Goal: Contribute content: Contribute content

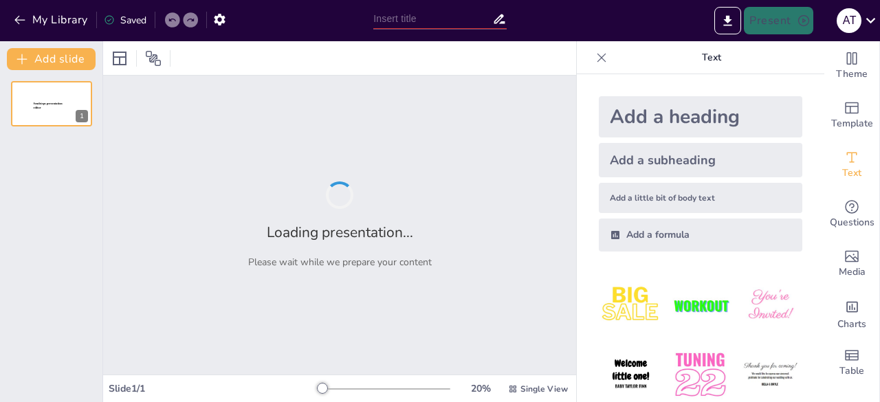
type input "Imported Literasi_Digital_Pembelajaran.pptx"
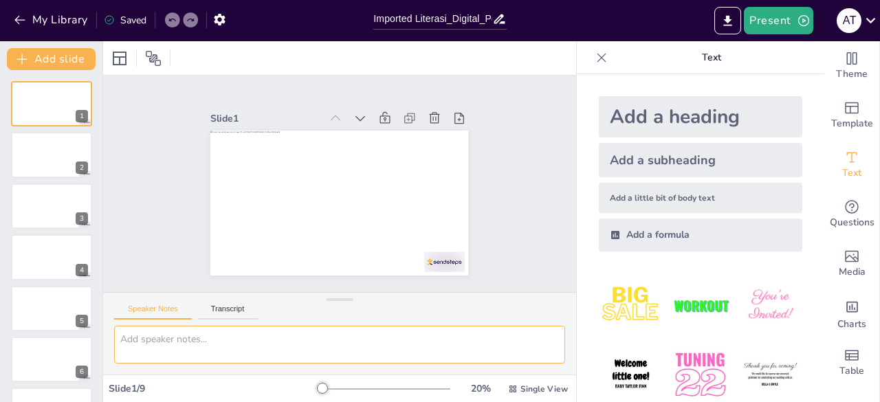
click at [208, 342] on textarea at bounding box center [339, 345] width 451 height 38
drag, startPoint x: 812, startPoint y: 113, endPoint x: 807, endPoint y: 269, distance: 155.4
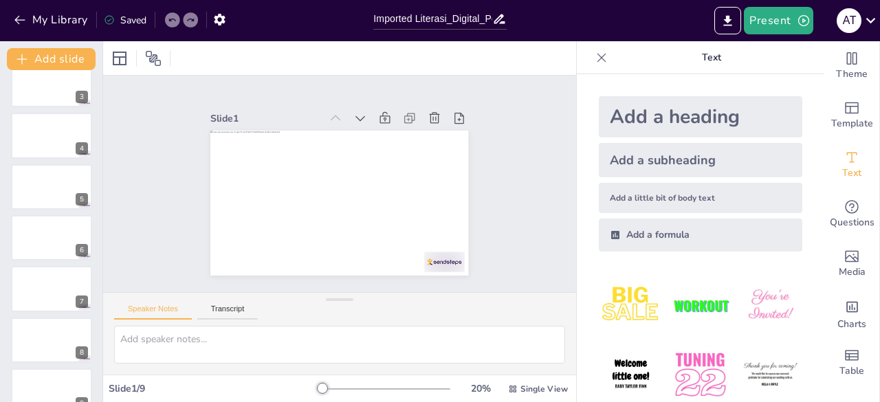
scroll to position [144, 0]
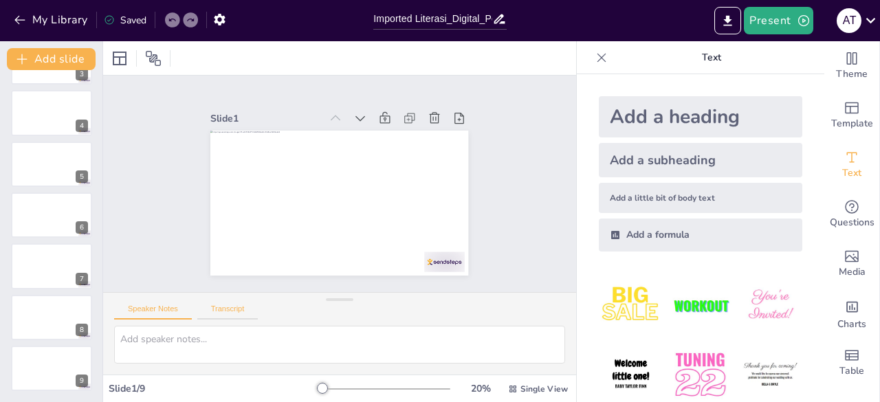
click at [227, 314] on button "Transcript" at bounding box center [227, 312] width 61 height 15
click at [158, 310] on button "Speaker Notes" at bounding box center [153, 312] width 78 height 15
click at [657, 114] on div "Add a heading" at bounding box center [700, 116] width 203 height 41
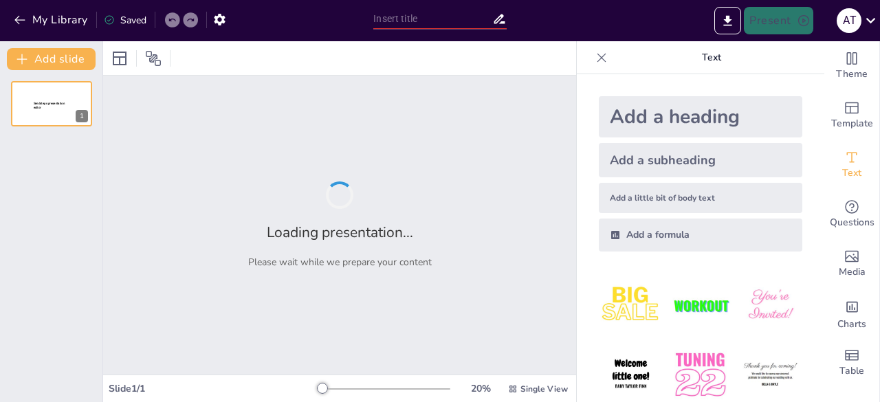
type input "Membedah Hoaks: Fakta atau Fantasi? Siapa Bilang Berpikir Kritis Itu Susah!"
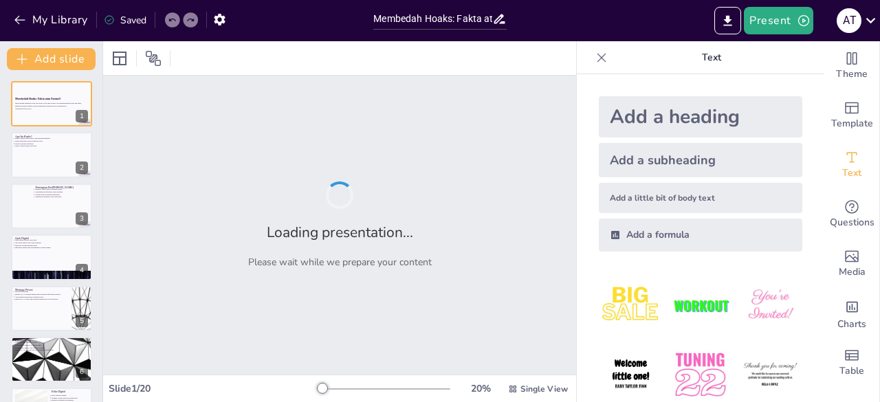
checkbox input "true"
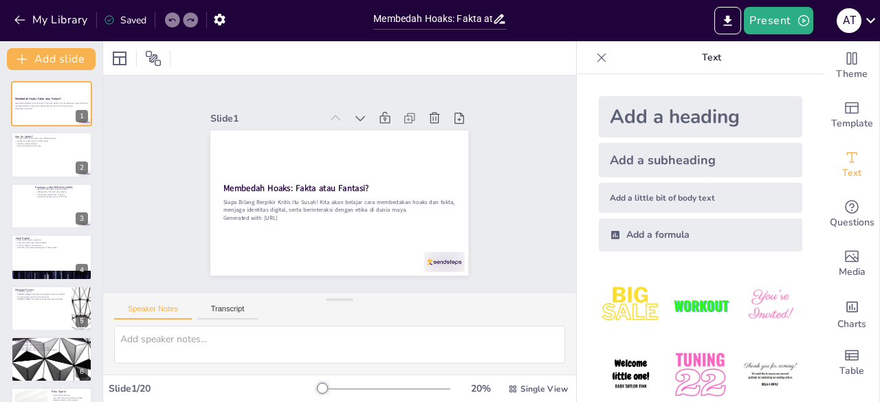
checkbox input "true"
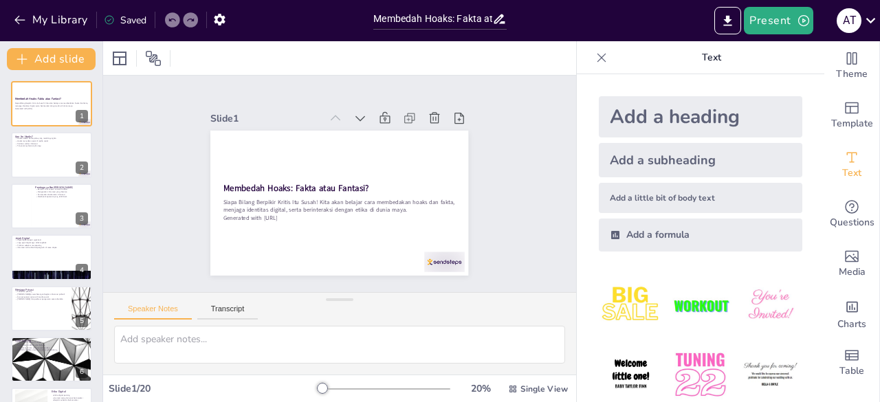
checkbox input "true"
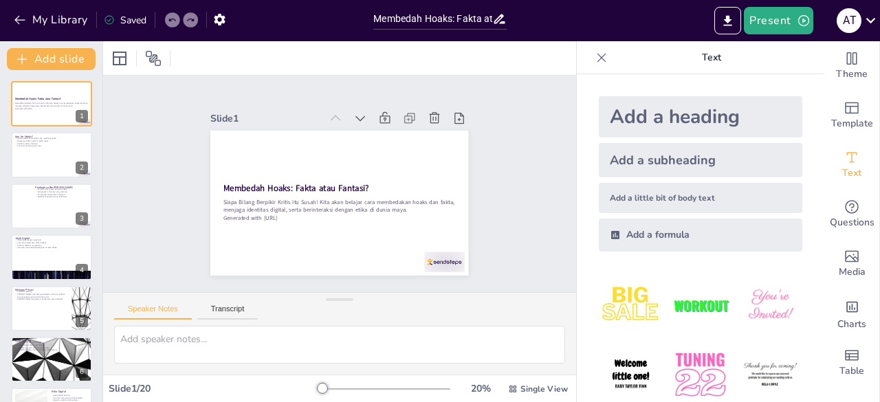
checkbox input "true"
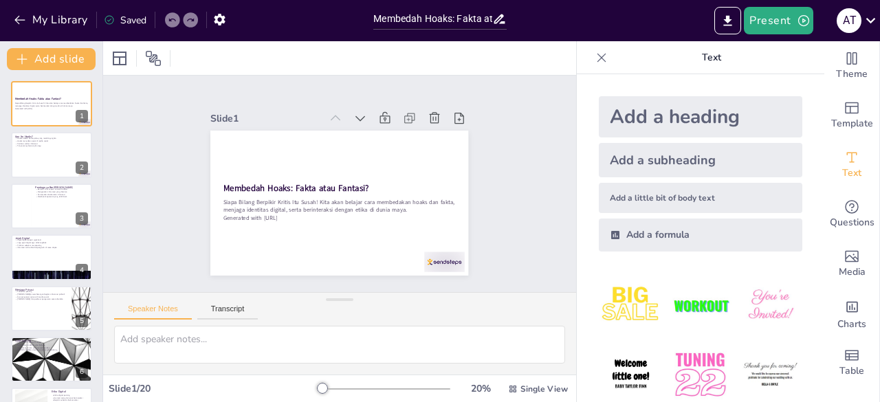
checkbox input "true"
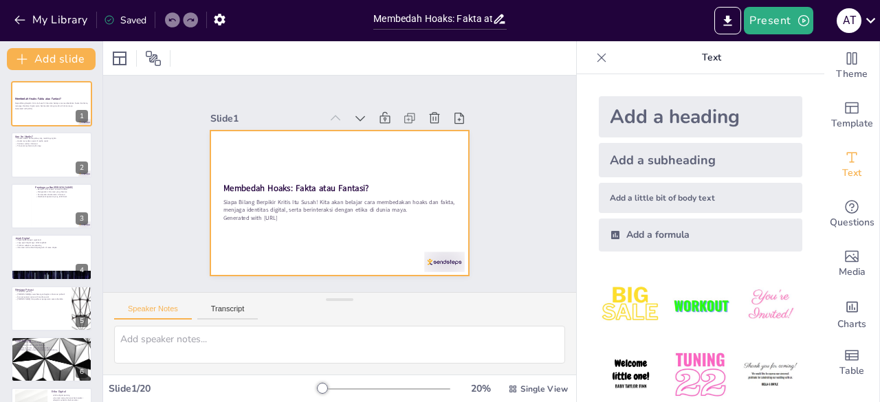
checkbox input "true"
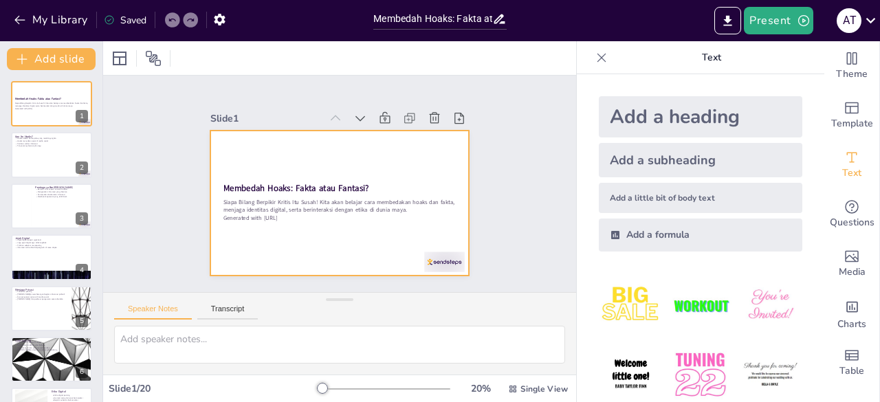
checkbox input "true"
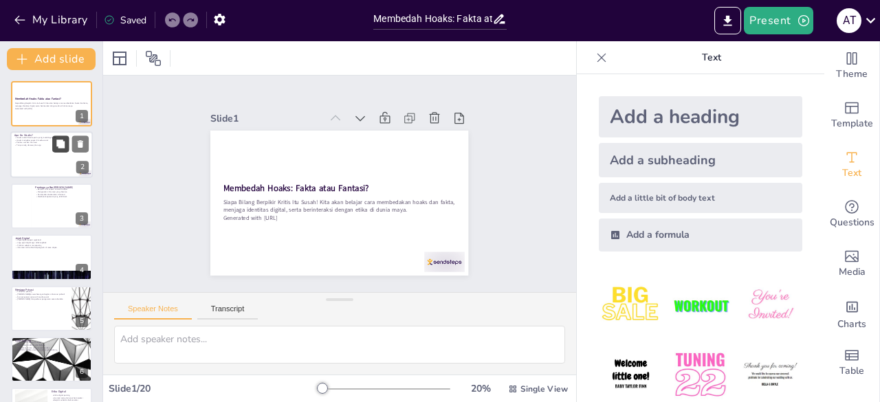
checkbox input "true"
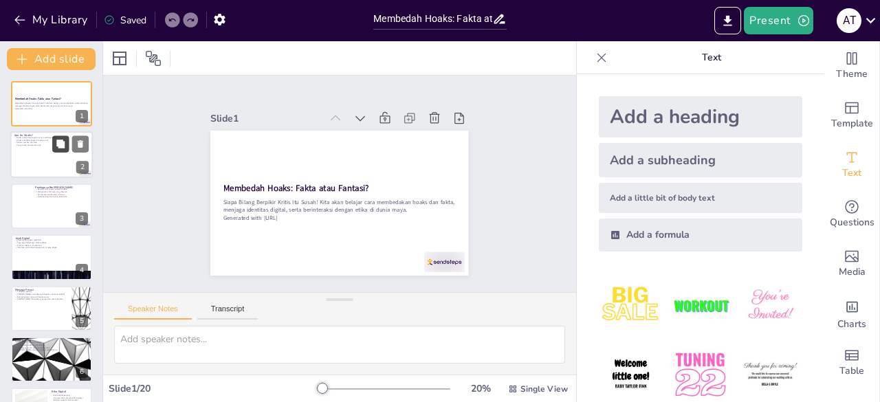
checkbox input "true"
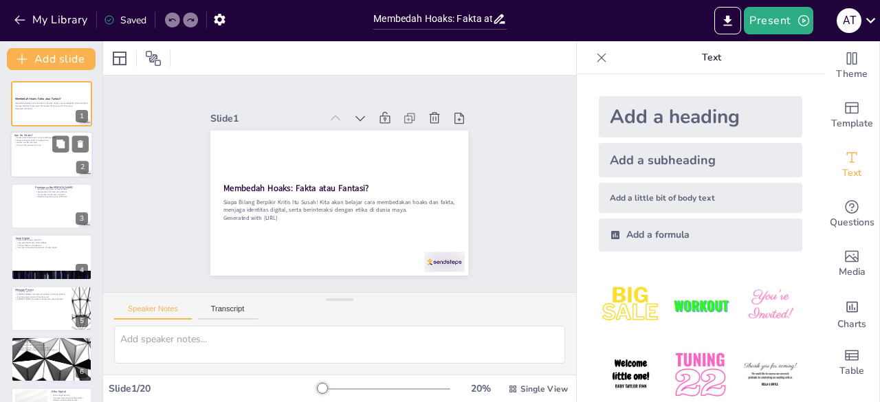
checkbox input "true"
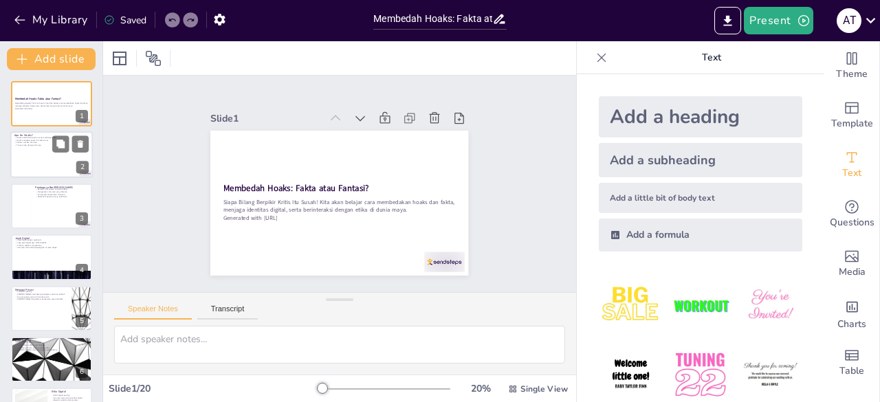
click at [44, 146] on p "Tanya orang dewasa jika ragu" at bounding box center [51, 145] width 74 height 3
type textarea "Hoaks adalah berita yang tidak benar dan bisa menyesatkan. Penting untuk mengen…"
checkbox input "true"
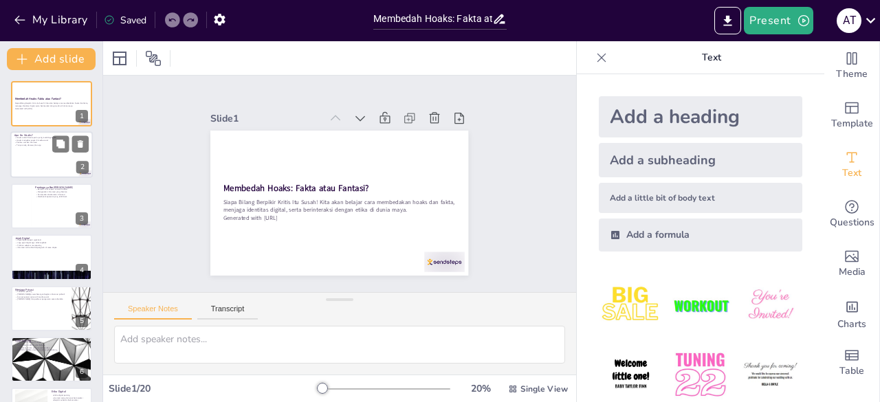
checkbox input "true"
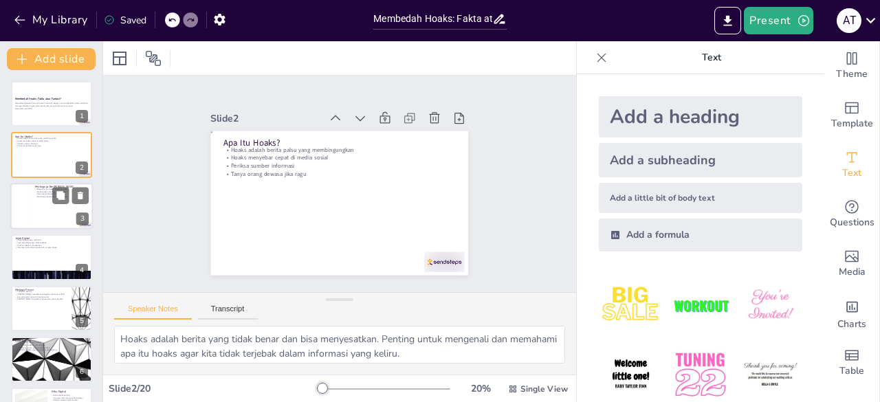
checkbox input "true"
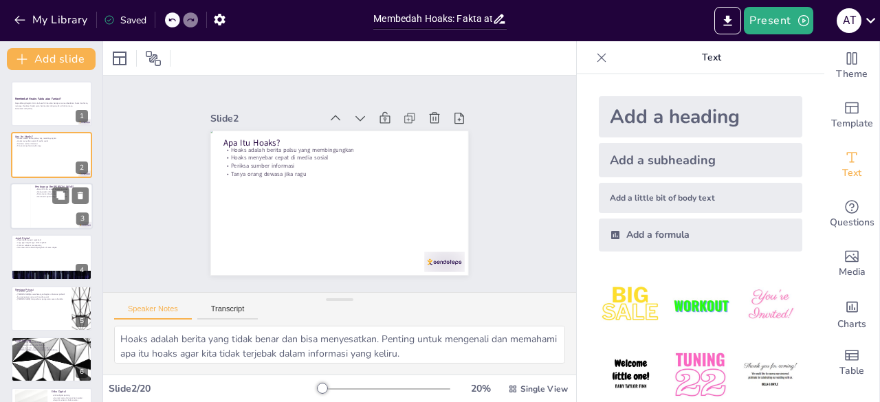
checkbox input "true"
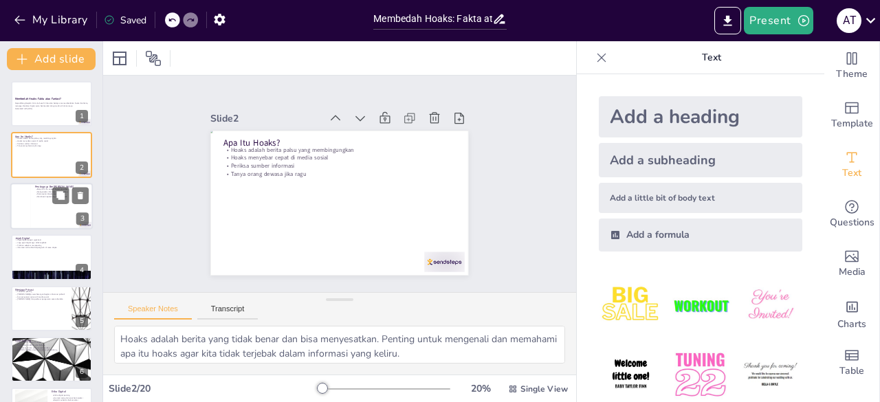
checkbox input "true"
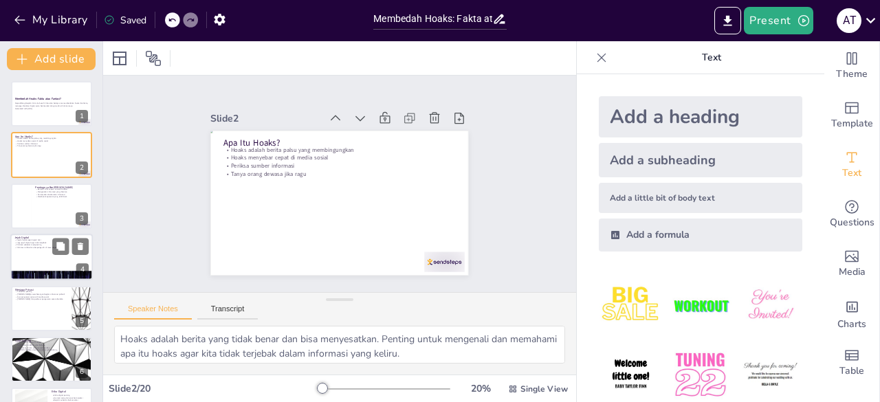
checkbox input "true"
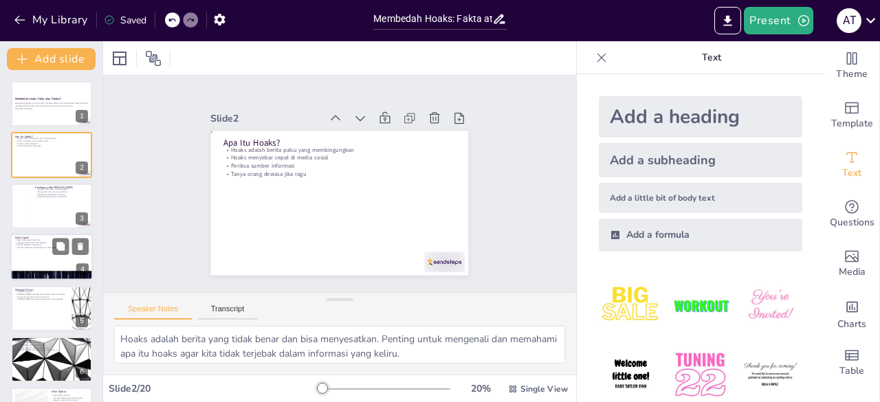
checkbox input "true"
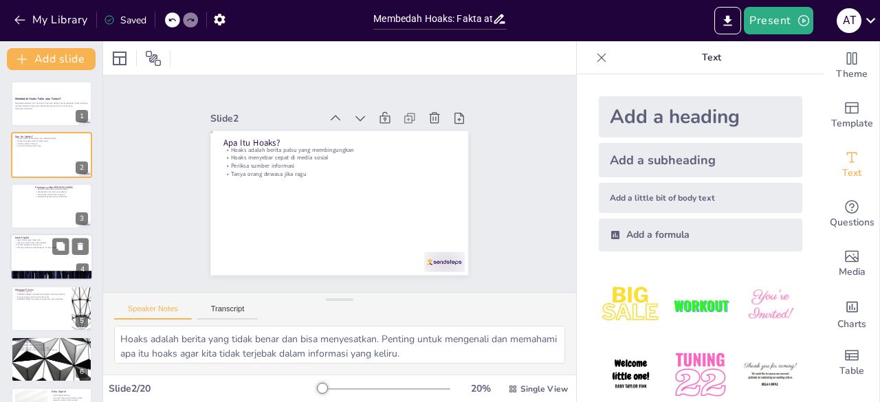
checkbox input "true"
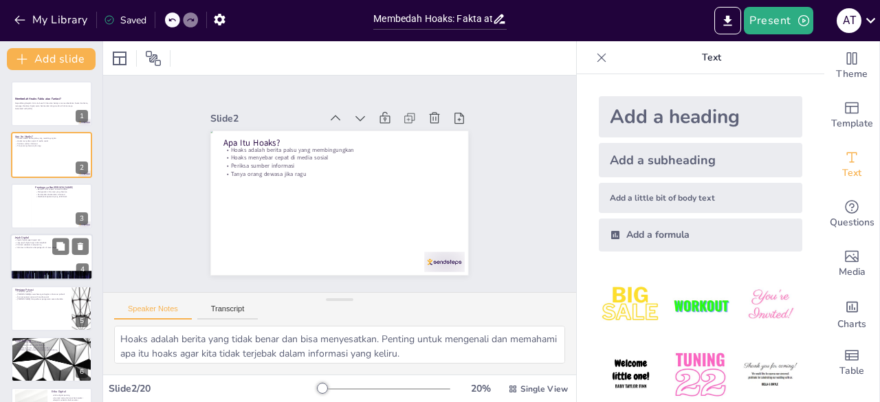
click at [47, 252] on div at bounding box center [51, 257] width 82 height 47
type textarea "Jejak digital adalah jejak yang kita tinggalkan di internet. Seperti jejak kaki…"
checkbox input "true"
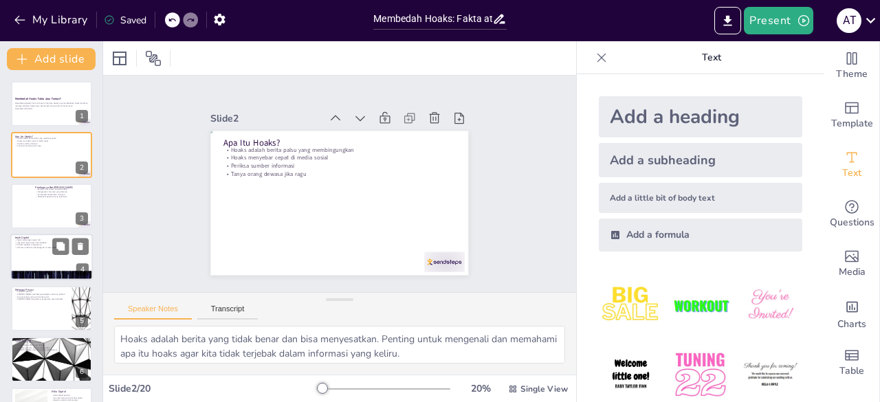
checkbox input "true"
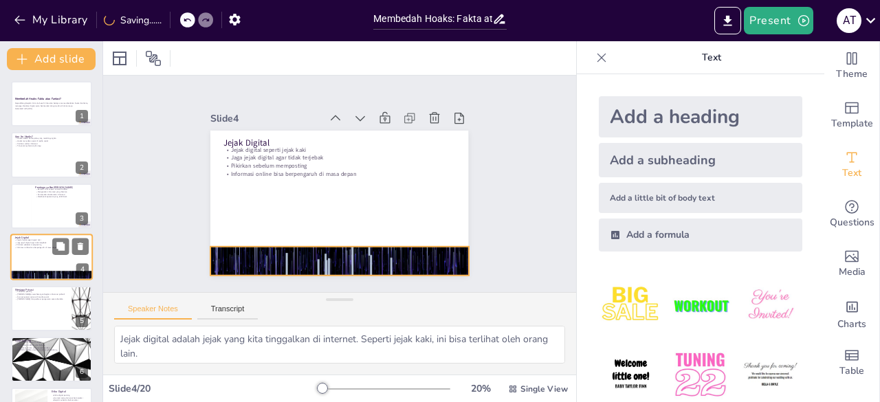
scroll to position [21, 0]
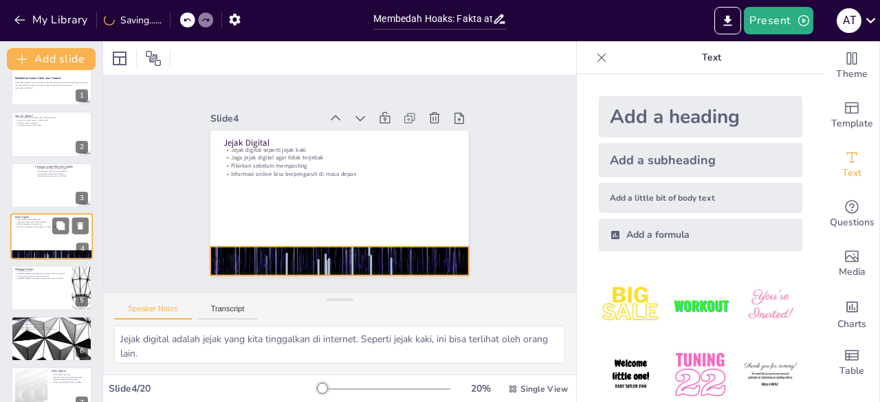
type textarea "Privasi adalah hak kita untuk menjaga informasi pribadi. Kita harus menghargai …"
checkbox input "true"
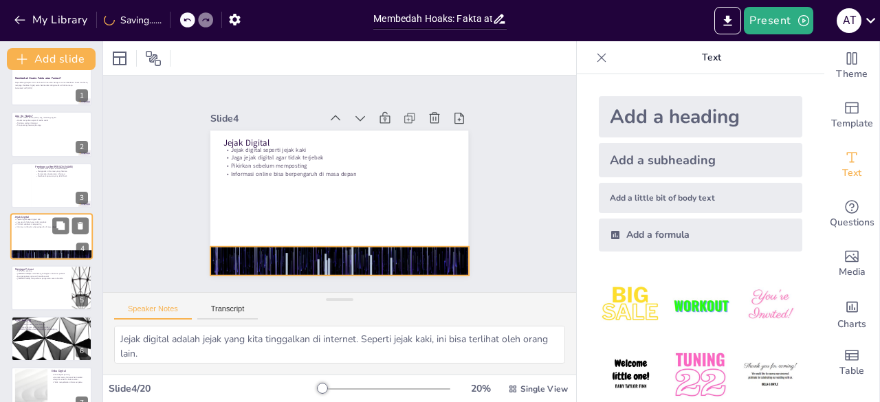
checkbox input "true"
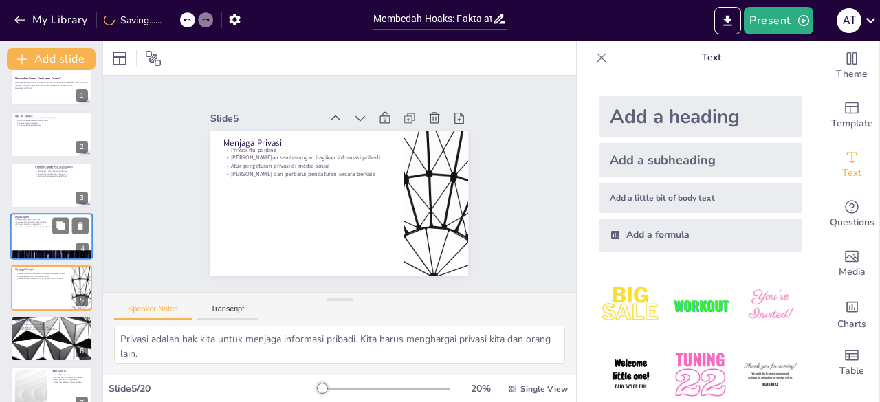
checkbox input "true"
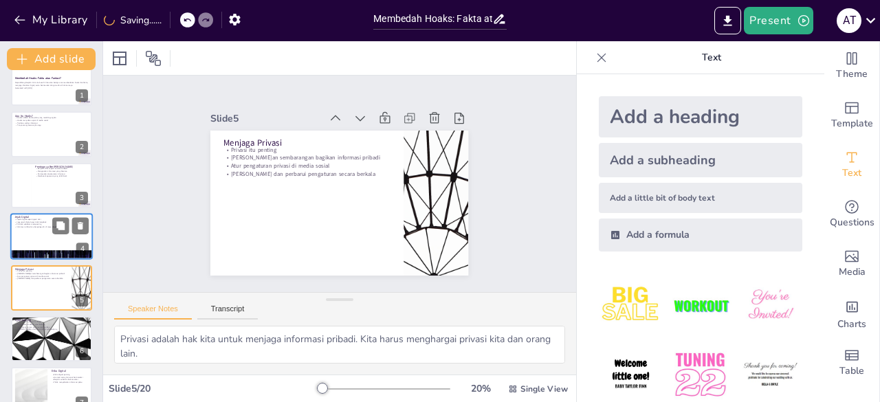
type textarea "Cyberbullying bisa sangat menakutkan, seperti monster yang mengintai. Kita haru…"
checkbox input "true"
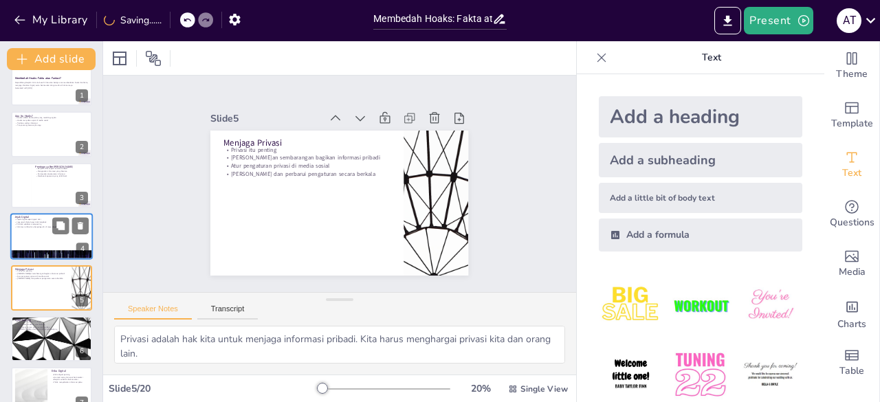
checkbox input "true"
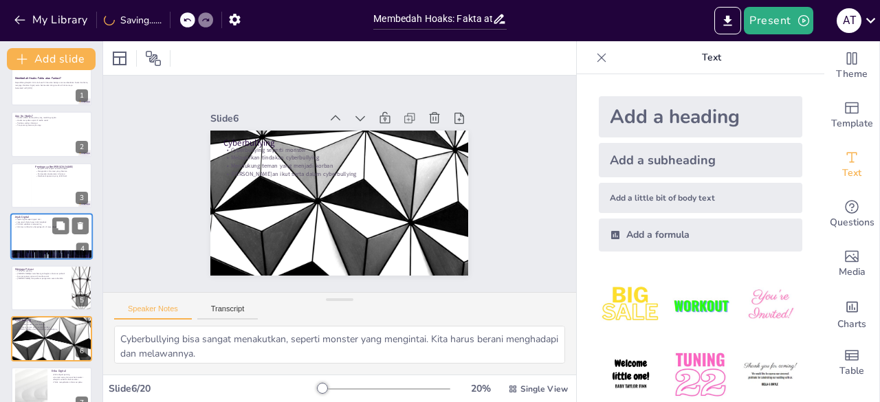
checkbox input "true"
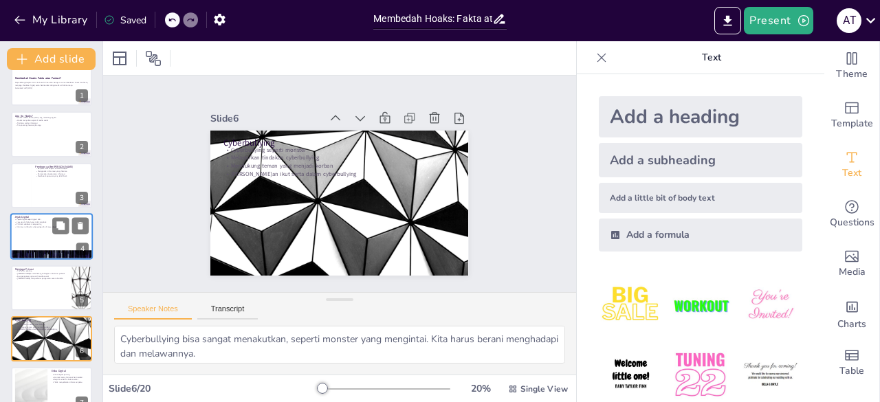
type textarea "Etika digital adalah perilaku baik yang harus kita terapkan saat berinteraksi o…"
checkbox input "true"
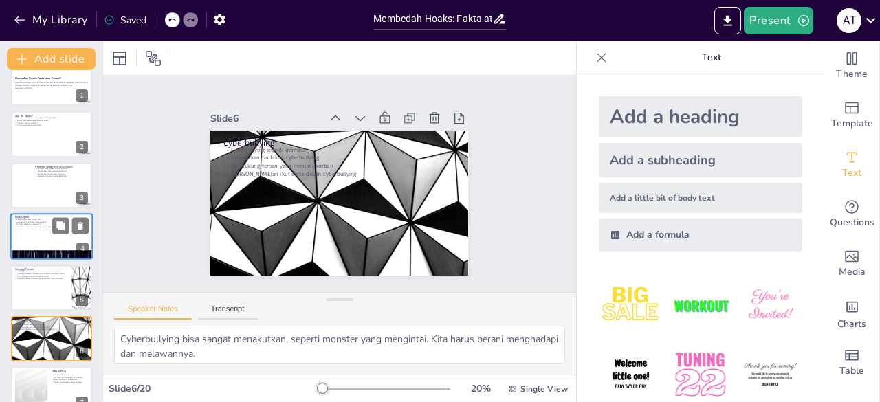
checkbox input "true"
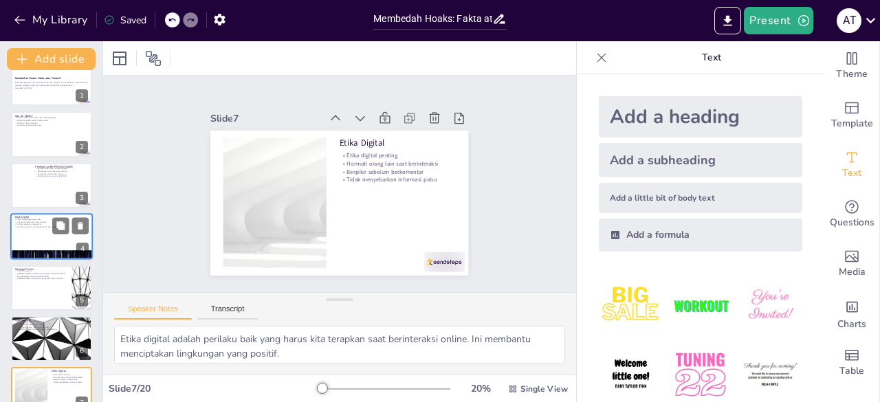
checkbox input "true"
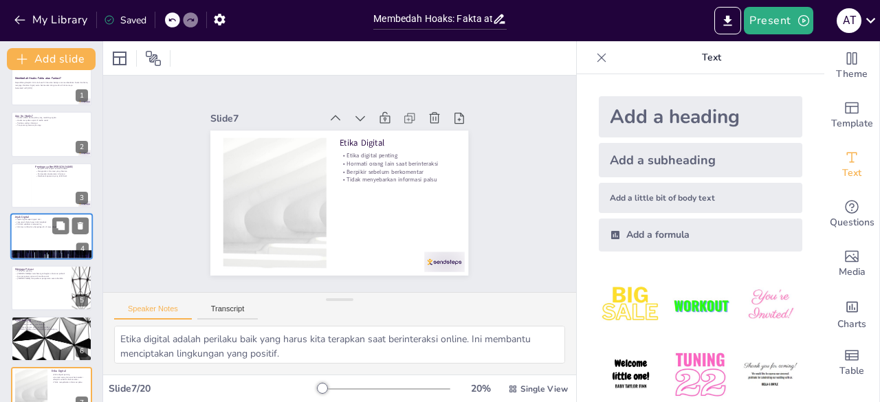
type textarea "Teknologi dapat membantu kita dalam banyak hal. Ketika digunakan dengan benar, …"
checkbox input "true"
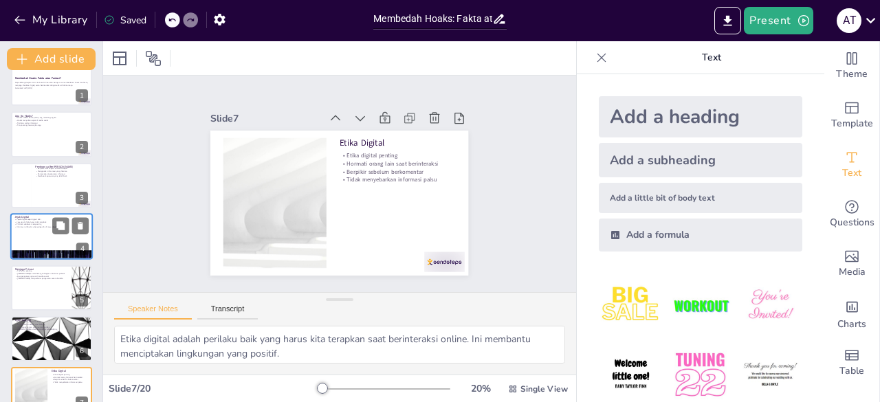
checkbox input "true"
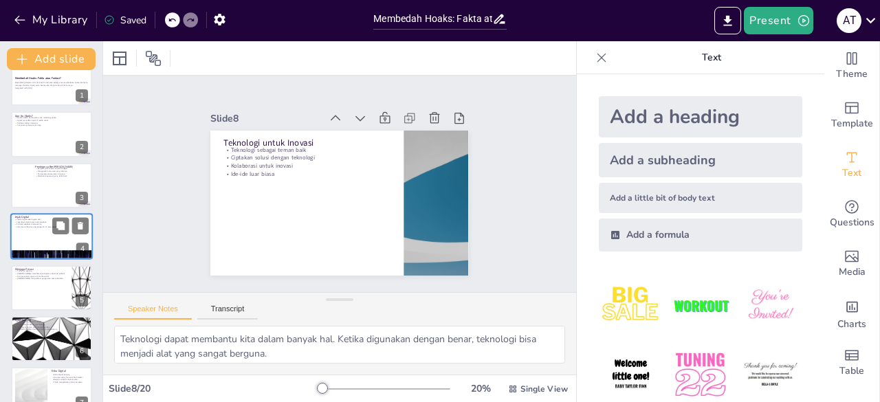
type textarea "Refleksi diri membantu kita memahami diri kita sendiri dan tindakan kita. Ini a…"
checkbox input "true"
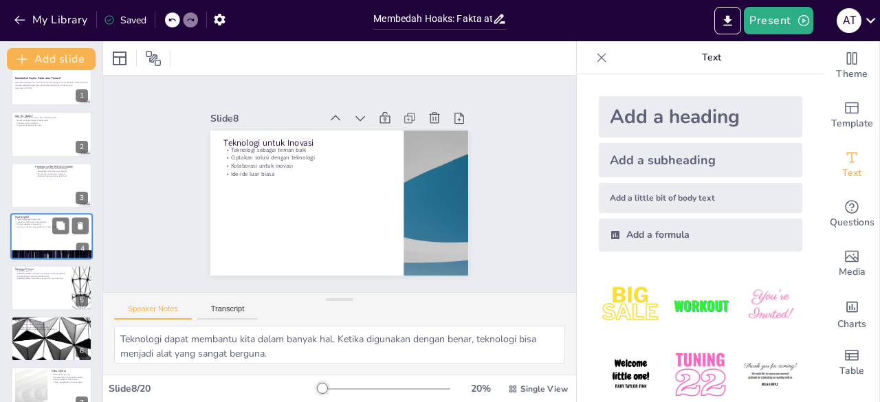
checkbox input "true"
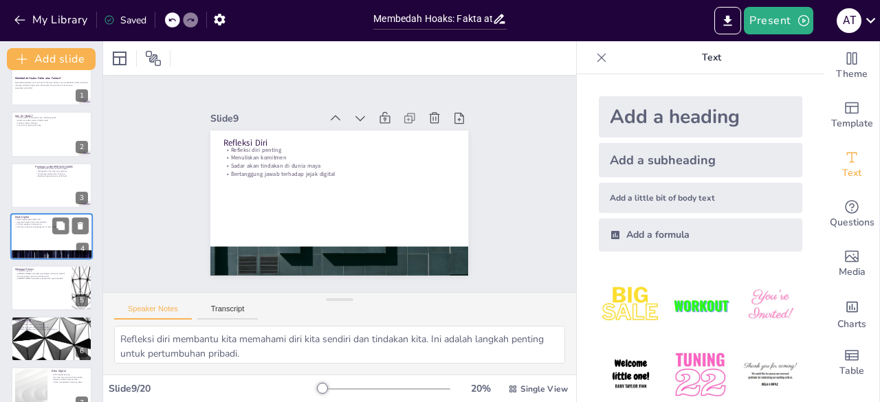
type textarea "Penilaian membantu kita memahami seberapa jauh kita telah belajar. Ini juga mem…"
checkbox input "true"
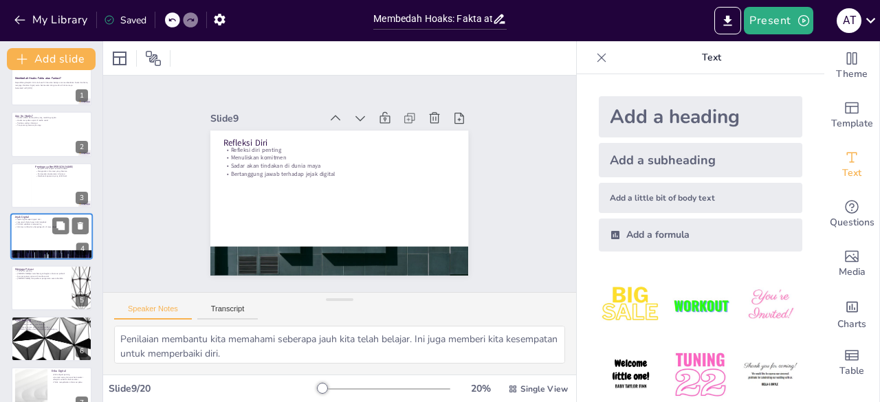
checkbox input "true"
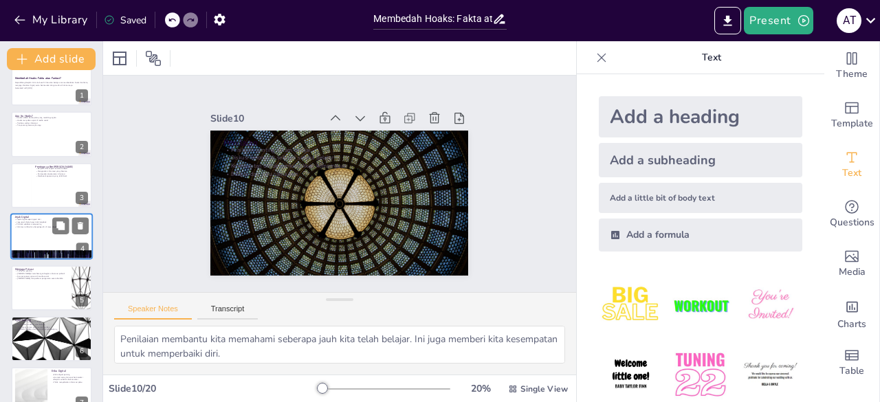
checkbox input "true"
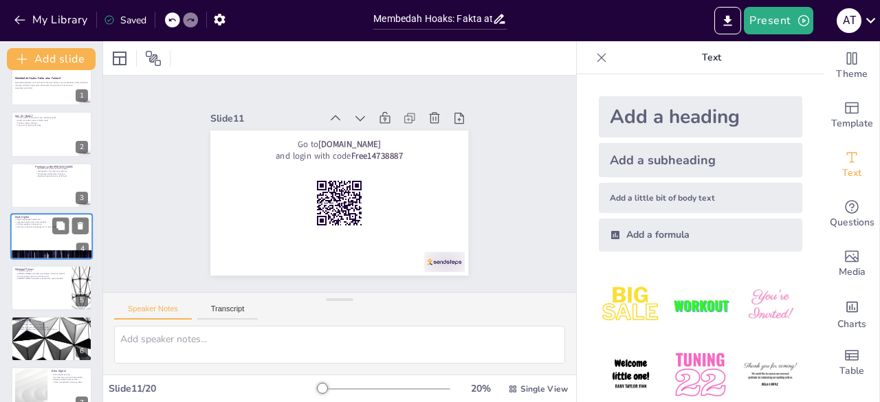
checkbox input "true"
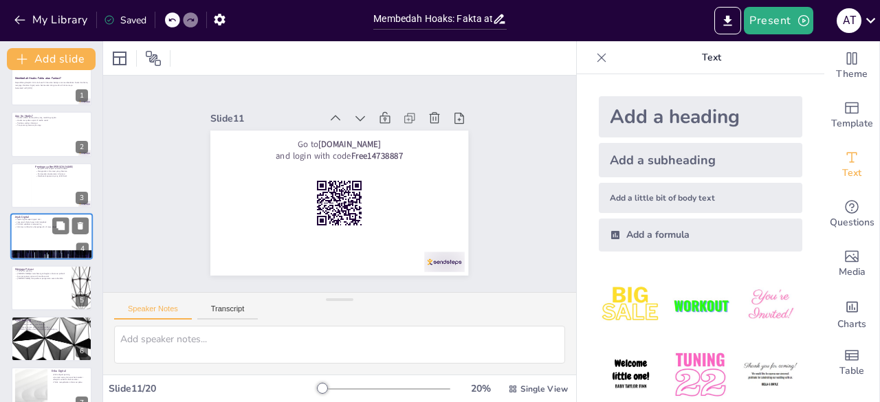
type textarea "Penilaian membantu kita memahami seberapa jauh kita telah belajar. Ini juga mem…"
checkbox input "true"
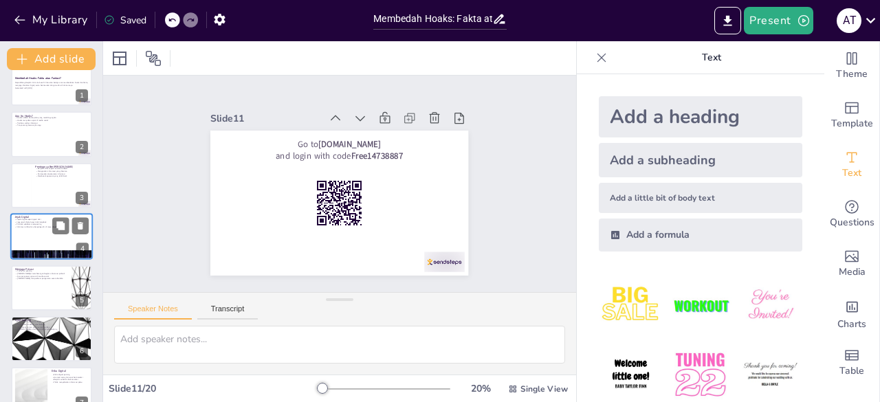
checkbox input "true"
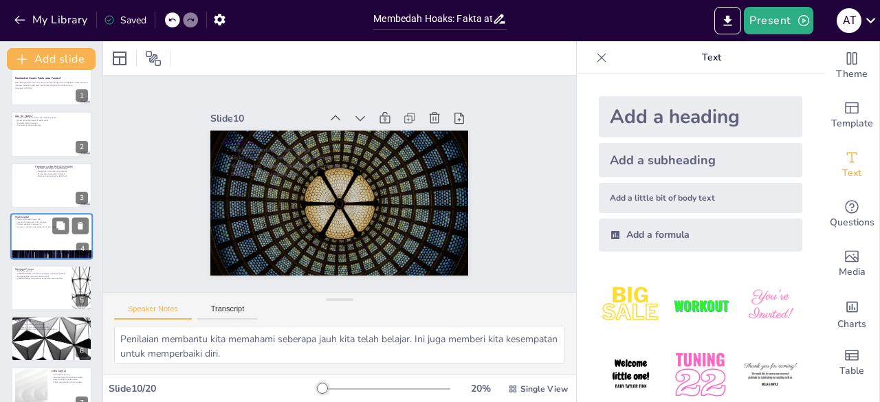
checkbox input "true"
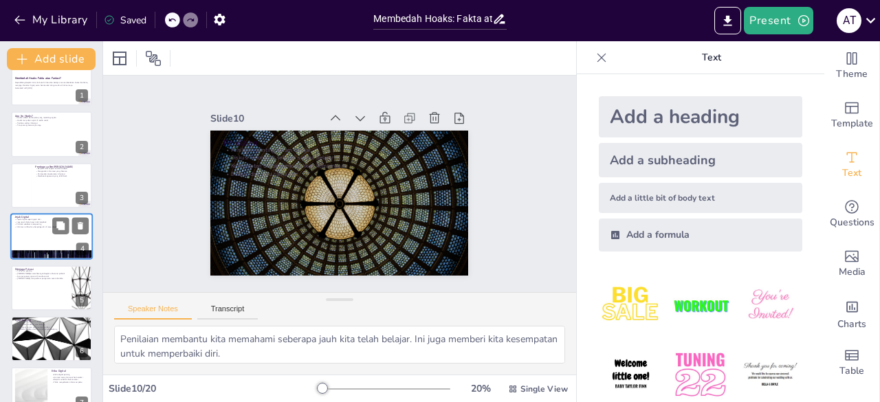
checkbox input "true"
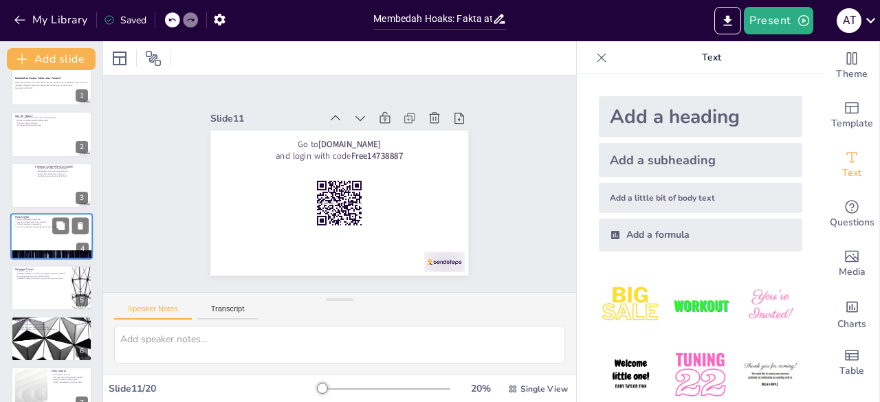
checkbox input "true"
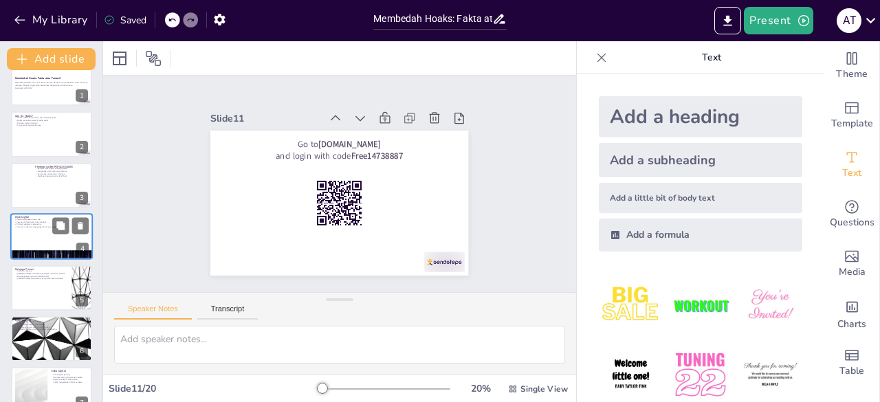
checkbox input "true"
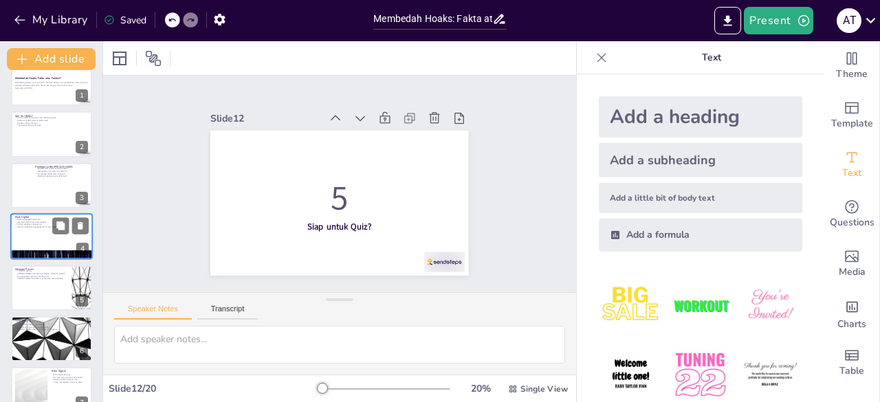
checkbox input "true"
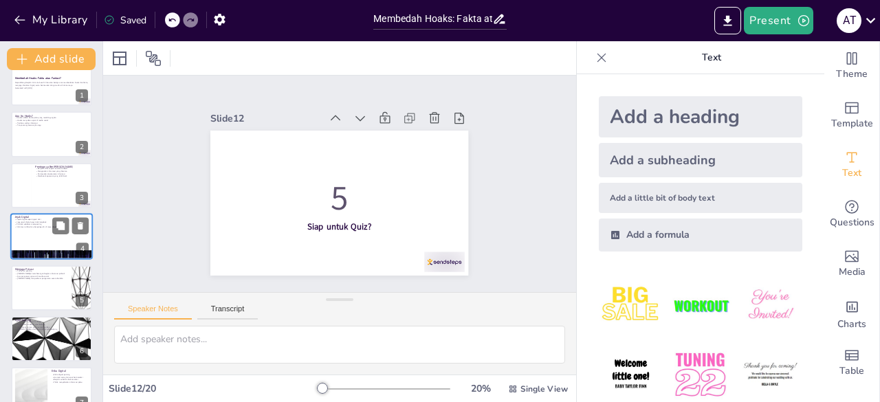
type textarea "Jawaban yang benar adalah A) Berita palsu. Hoaks adalah berita yang tidak benar…"
checkbox input "true"
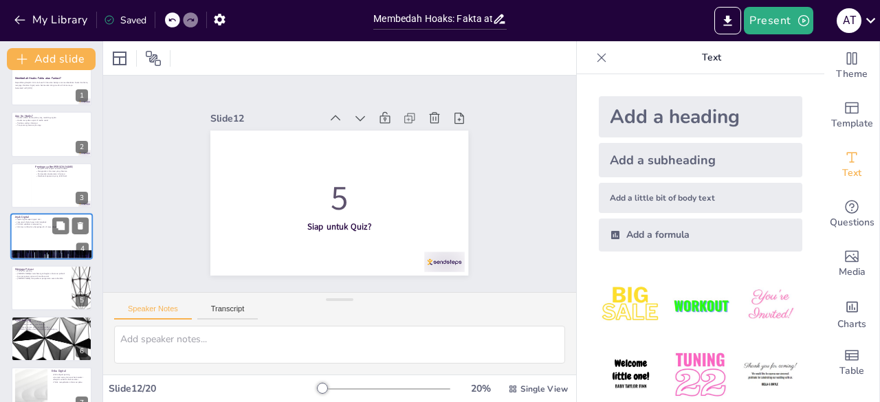
checkbox input "true"
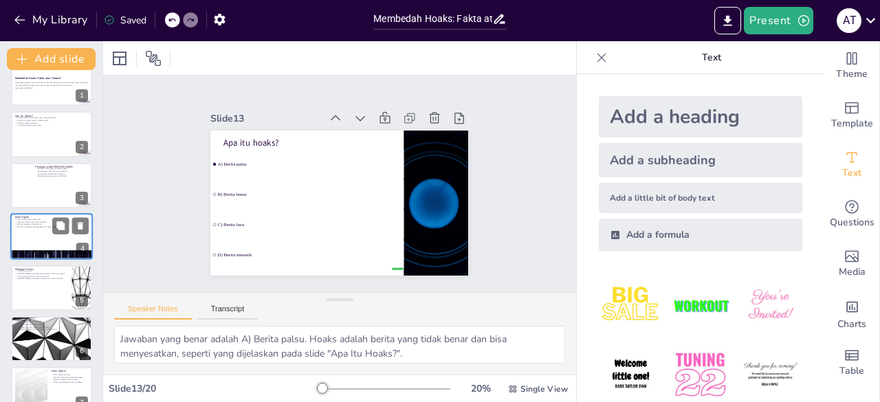
checkbox input "true"
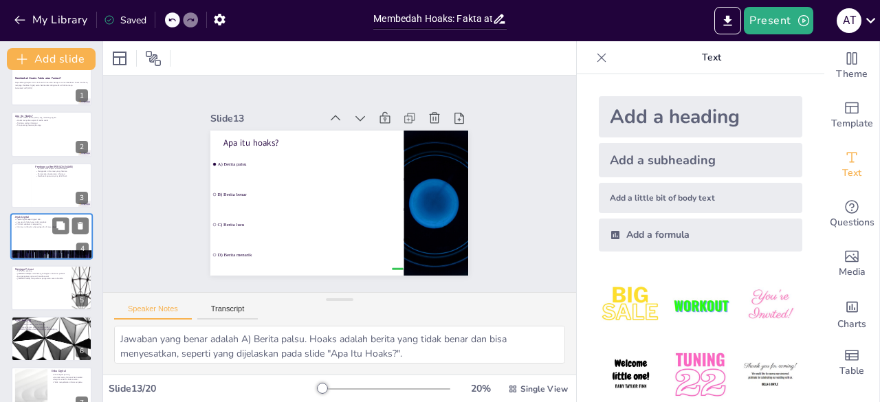
checkbox input "true"
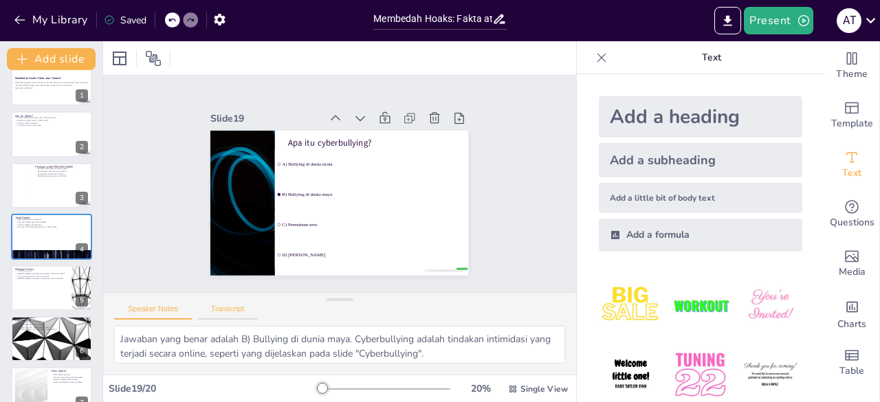
click at [234, 310] on button "Transcript" at bounding box center [227, 312] width 61 height 15
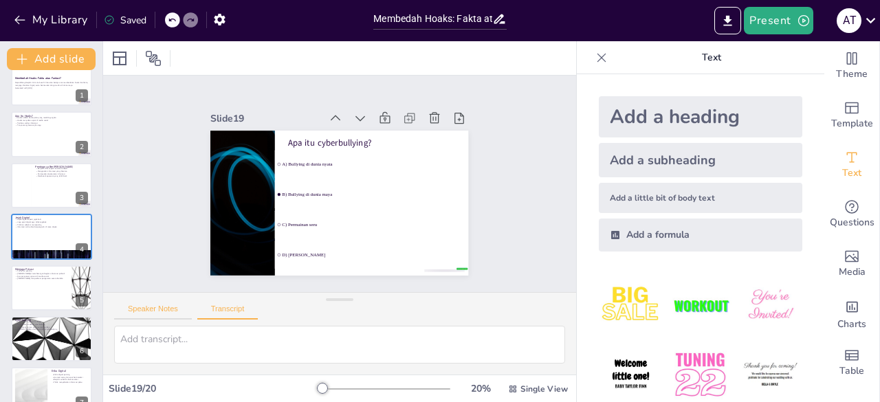
click at [151, 309] on button "Speaker Notes" at bounding box center [153, 312] width 78 height 15
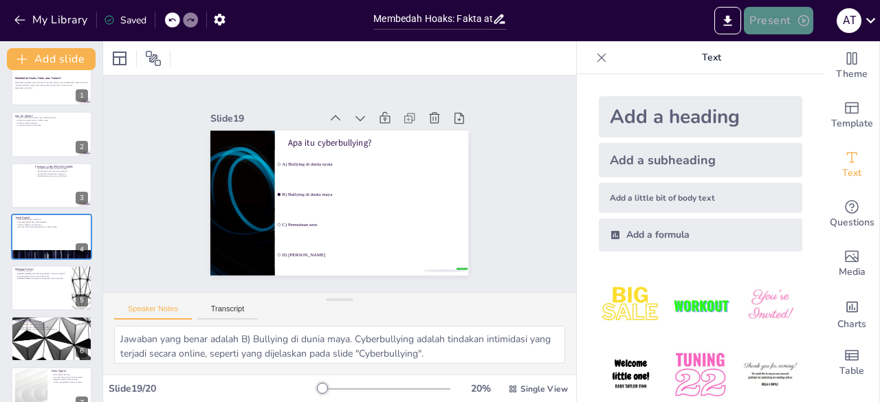
click at [773, 24] on button "Present" at bounding box center [778, 20] width 69 height 27
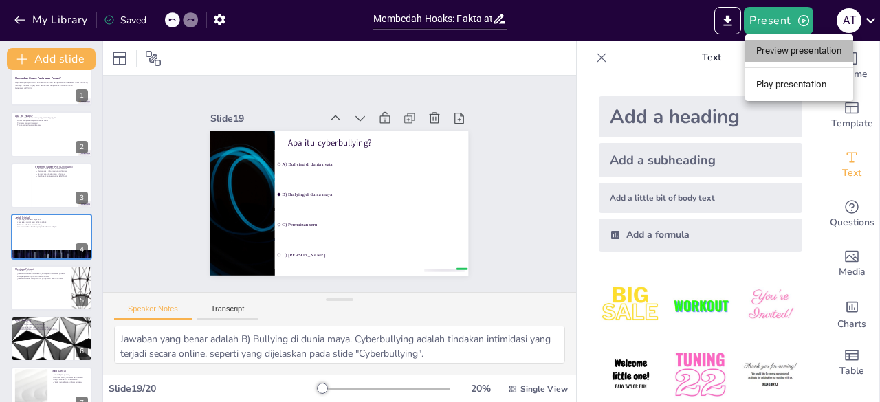
click at [766, 58] on li "Preview presentation" at bounding box center [799, 51] width 108 height 22
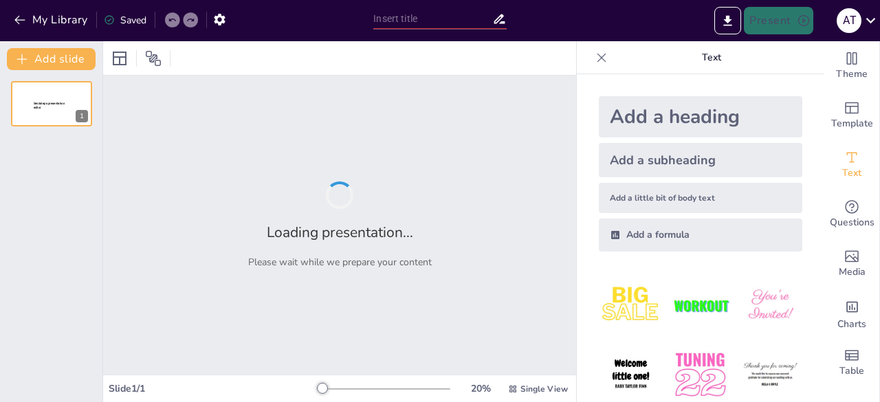
type input "Membedah Hoaks: Fakta atau Fantasi? Siapa Bilang Berpikir Kritis Itu Susah!"
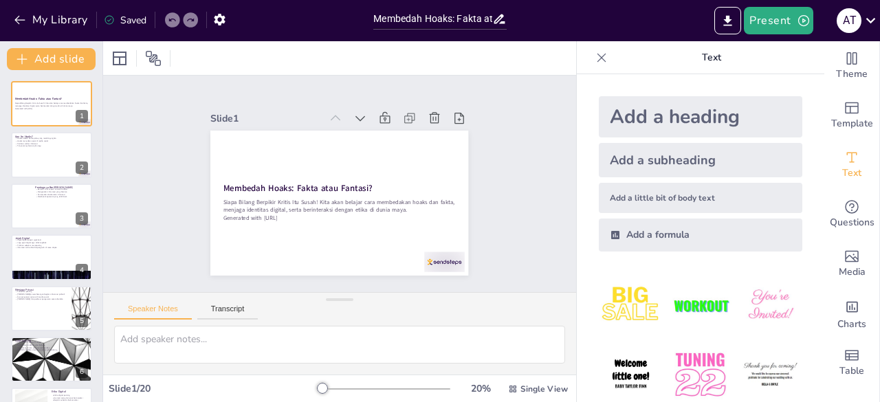
checkbox input "true"
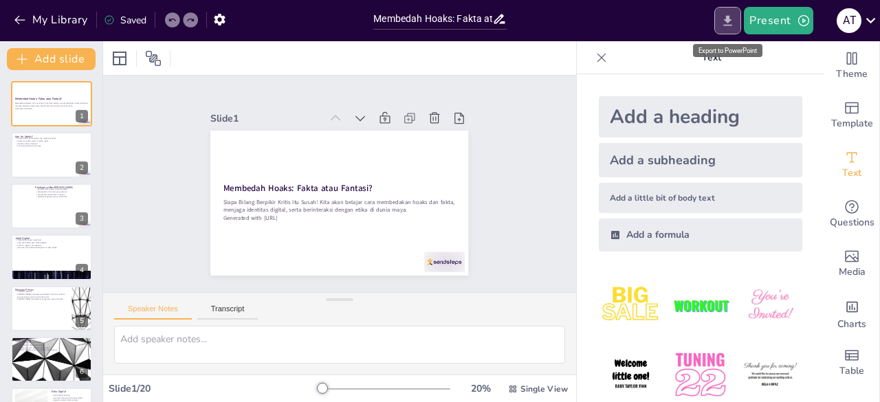
click at [731, 14] on icon "Export to PowerPoint" at bounding box center [727, 21] width 14 height 14
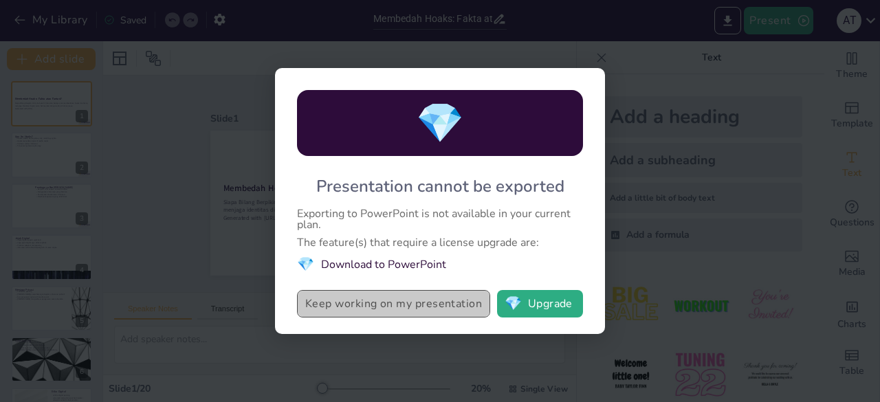
click at [410, 307] on button "Keep working on my presentation" at bounding box center [393, 303] width 193 height 27
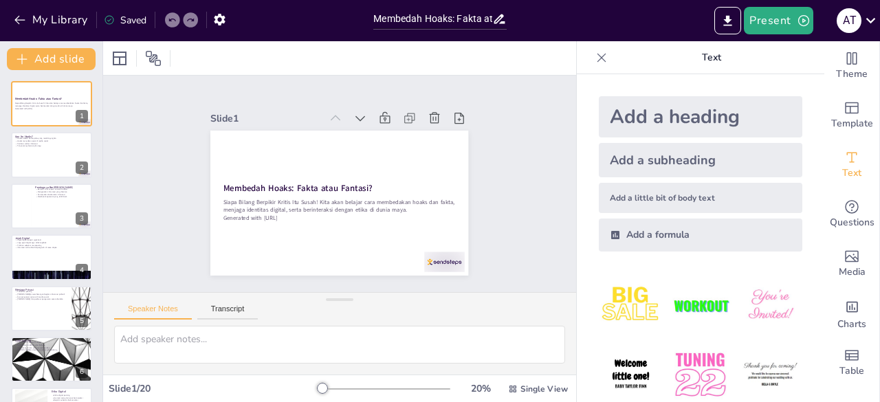
checkbox input "true"
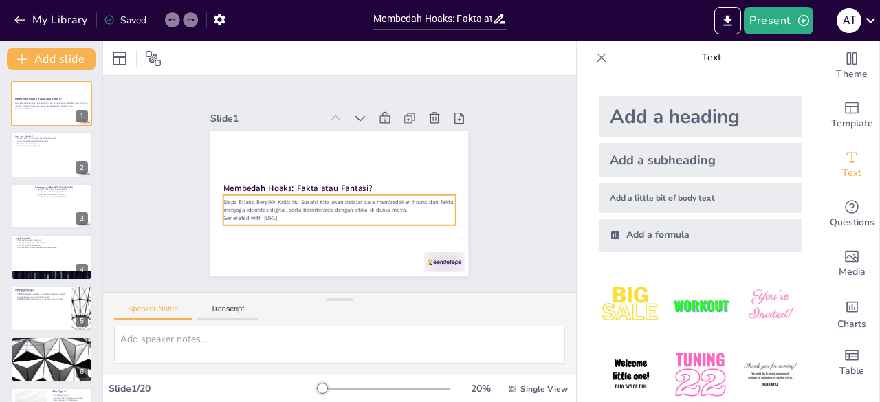
checkbox input "true"
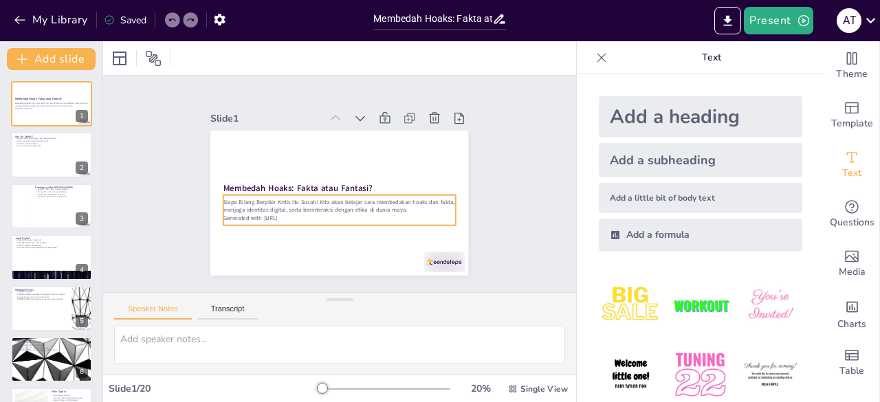
checkbox input "true"
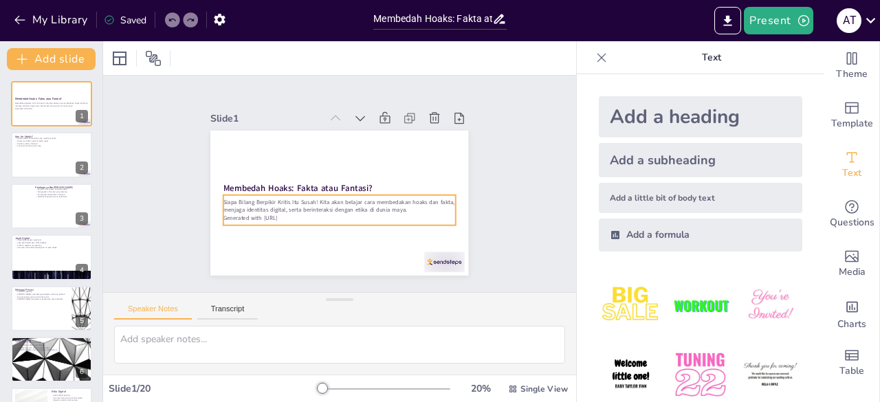
checkbox input "true"
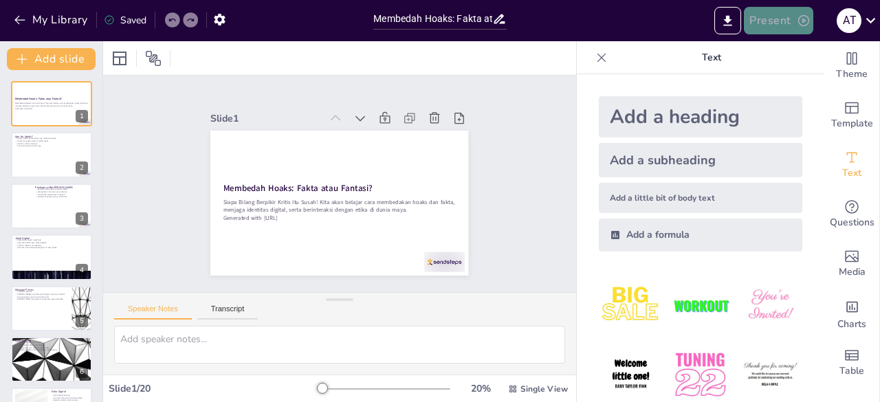
click at [786, 30] on button "Present" at bounding box center [778, 20] width 69 height 27
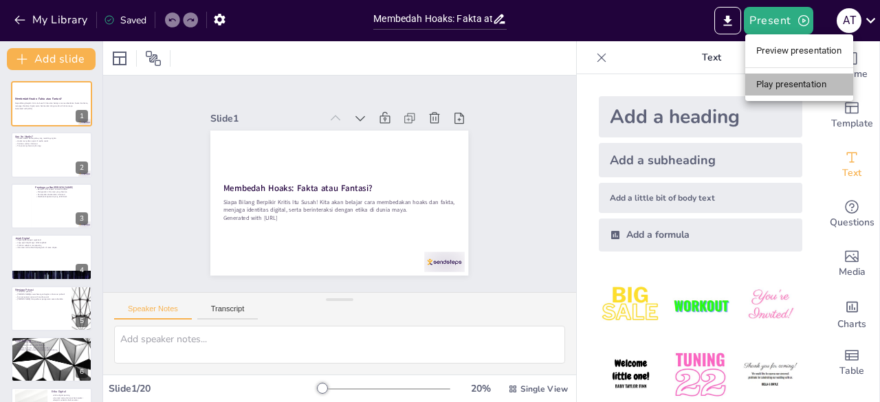
click at [773, 82] on li "Play presentation" at bounding box center [799, 85] width 108 height 22
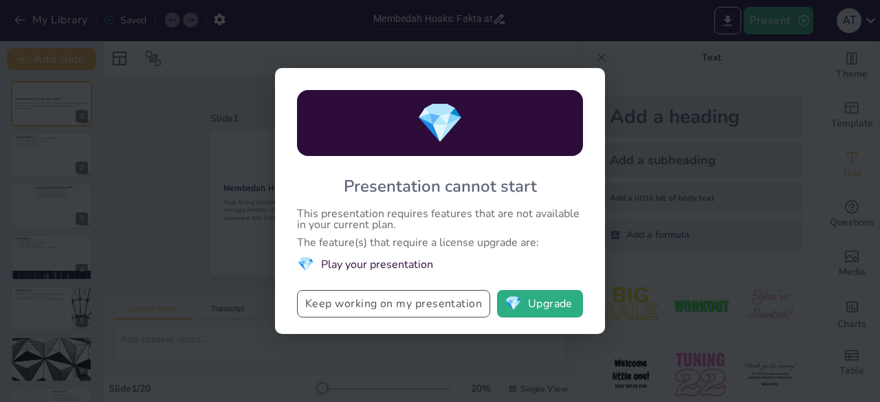
click at [426, 299] on button "Keep working on my presentation" at bounding box center [393, 303] width 193 height 27
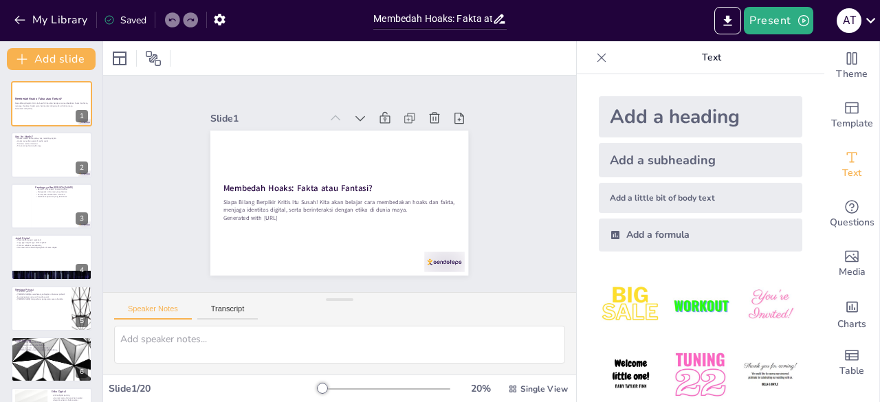
checkbox input "true"
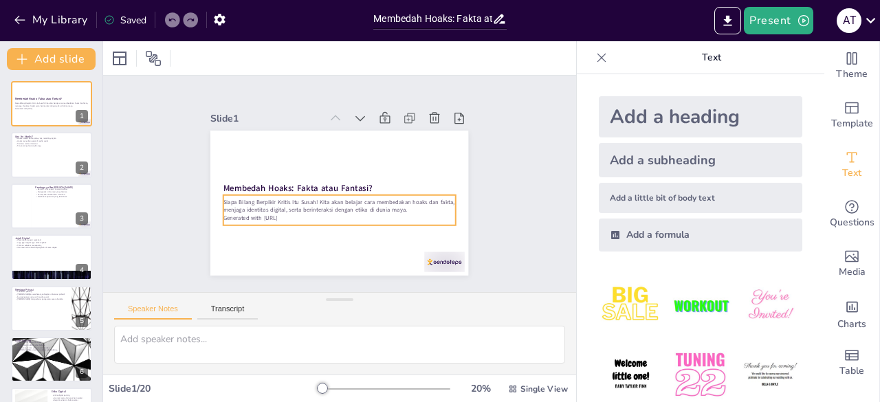
checkbox input "true"
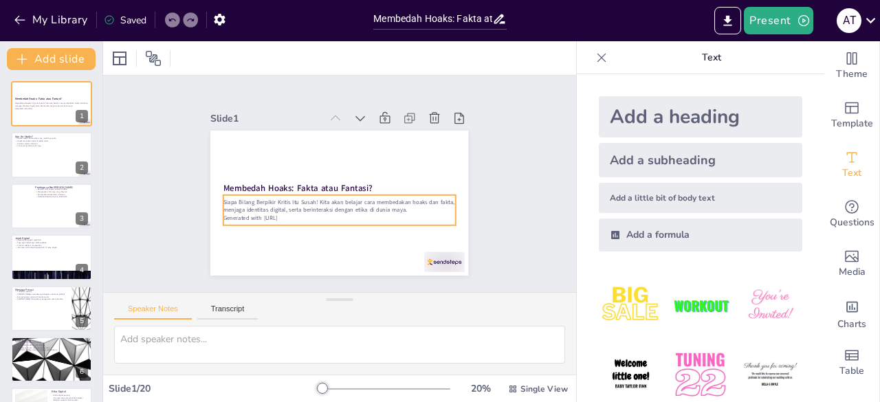
checkbox input "true"
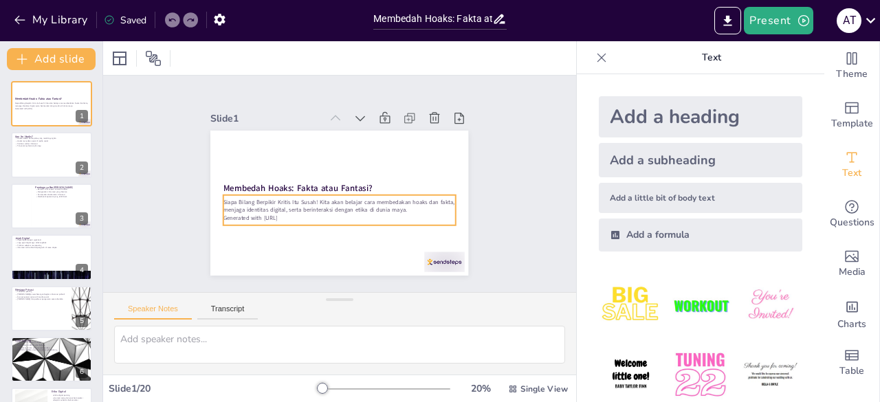
checkbox input "true"
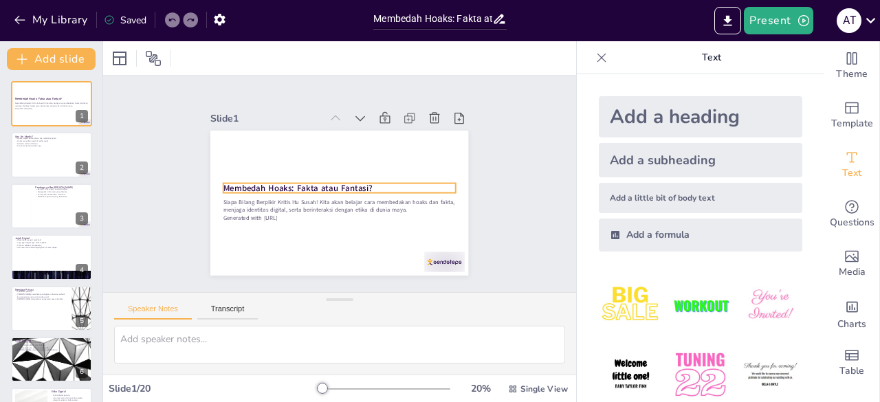
checkbox input "true"
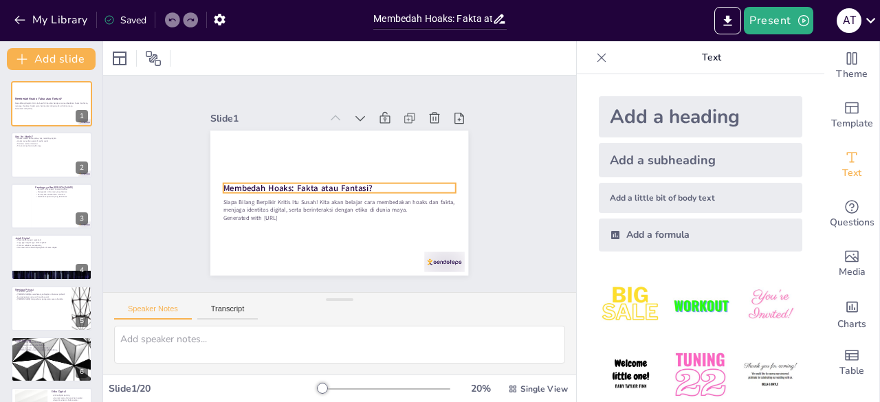
checkbox input "true"
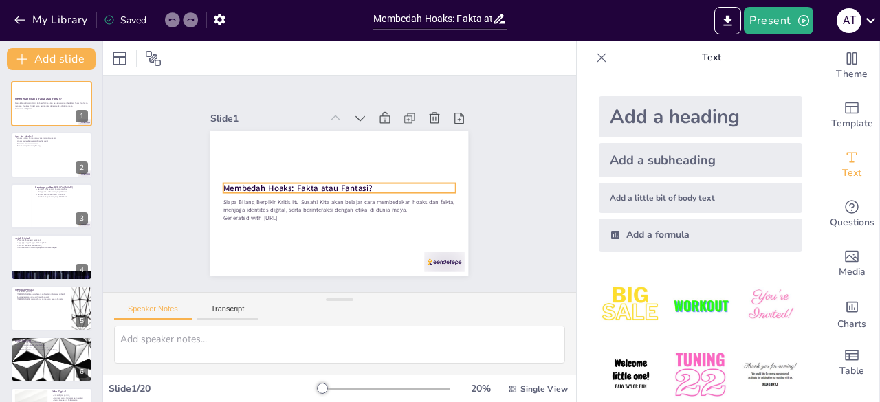
checkbox input "true"
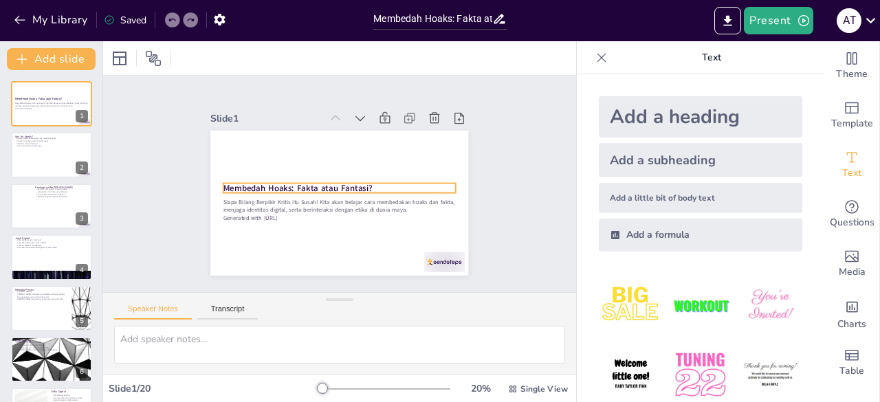
checkbox input "true"
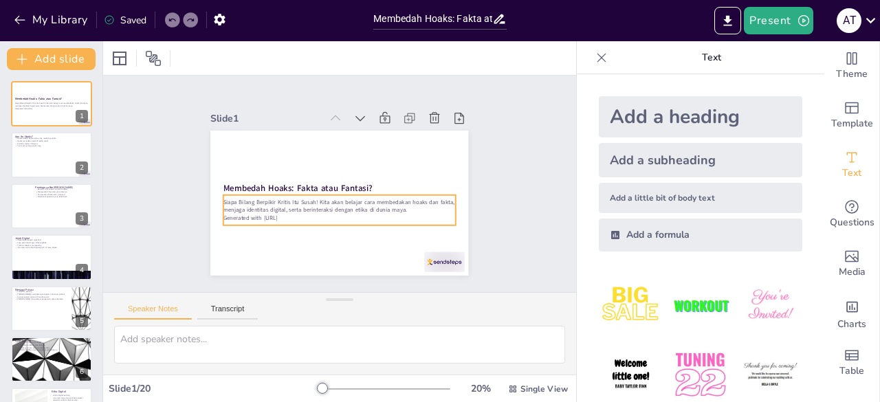
checkbox input "true"
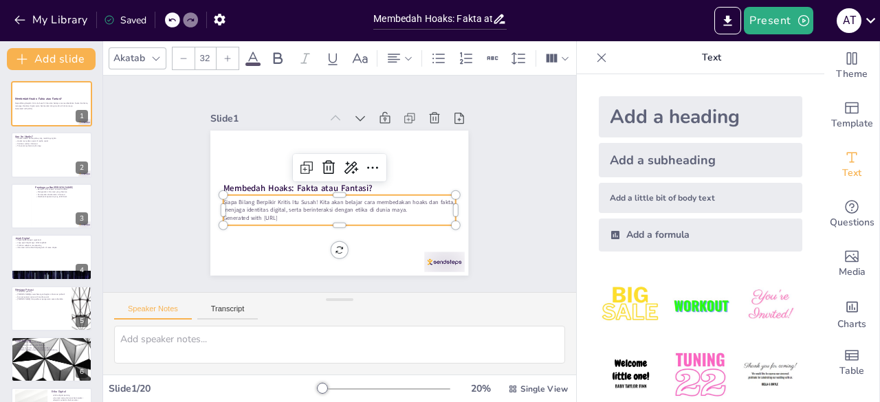
click at [253, 203] on p "Siapa Bilang Berpikir Kritis Itu Susah! Kita akan belajar cara membedakan hoaks…" at bounding box center [337, 206] width 232 height 40
checkbox input "true"
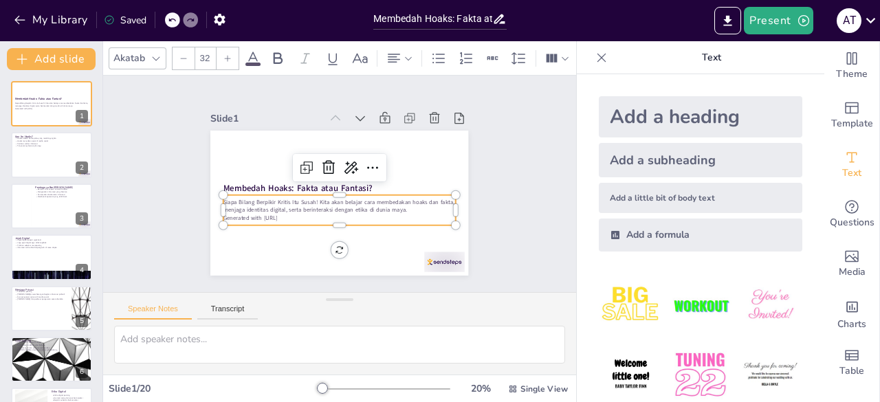
checkbox input "true"
click at [253, 203] on p "Siapa Bilang Berpikir Kritis Itu Susah! Kita akan belajar cara membedakan hoaks…" at bounding box center [335, 206] width 230 height 64
checkbox input "true"
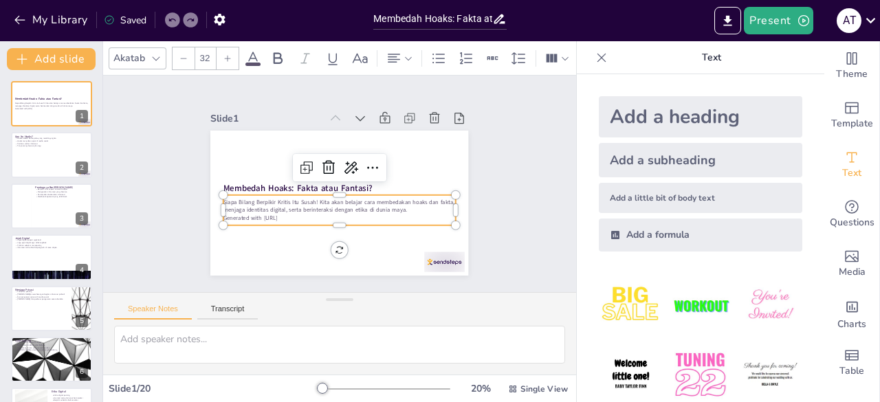
checkbox input "true"
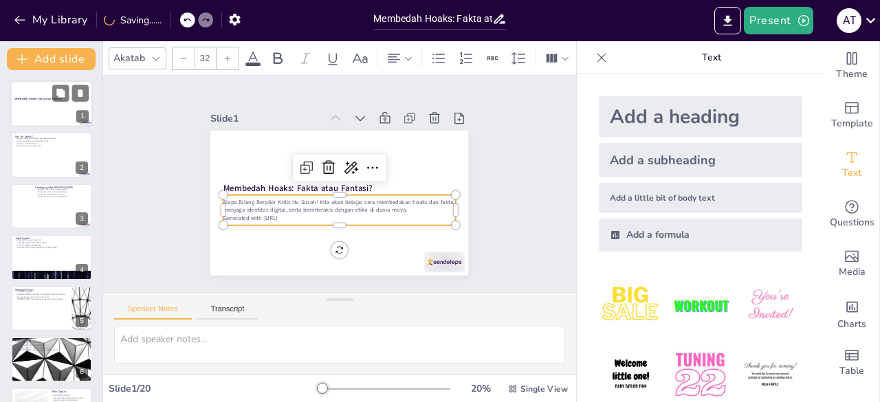
checkbox input "true"
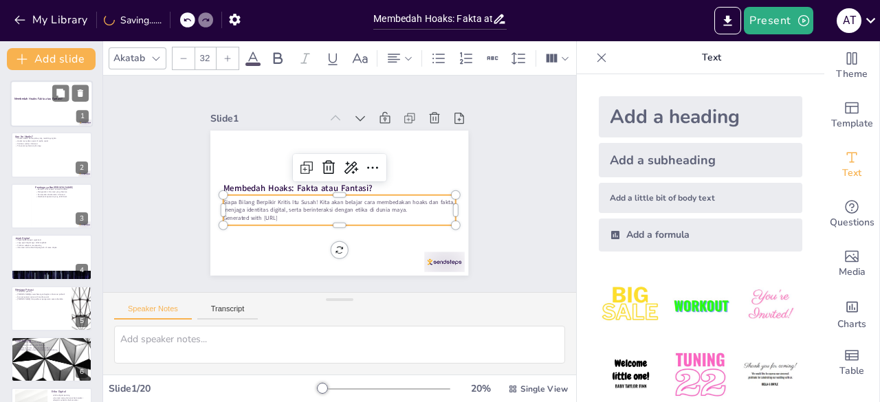
checkbox input "true"
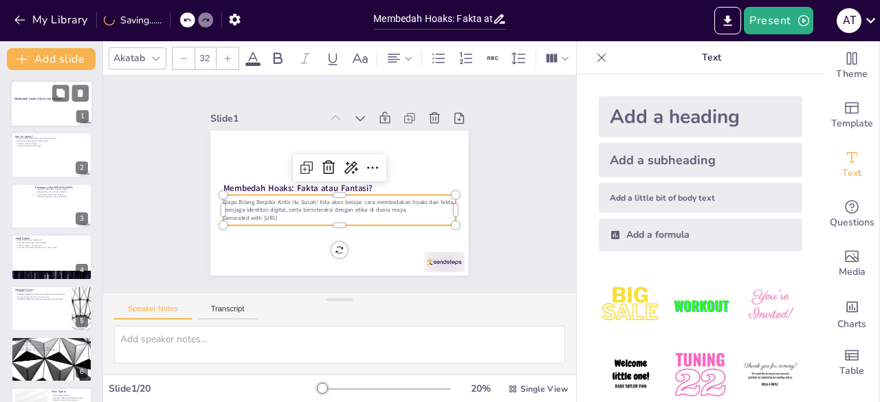
checkbox input "true"
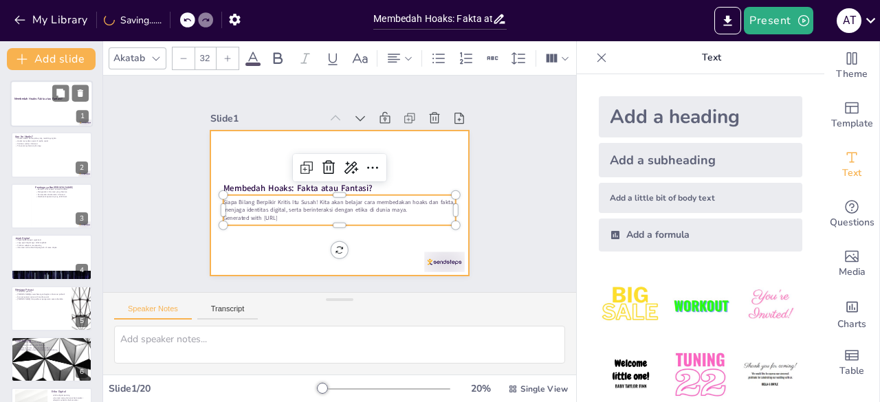
checkbox input "true"
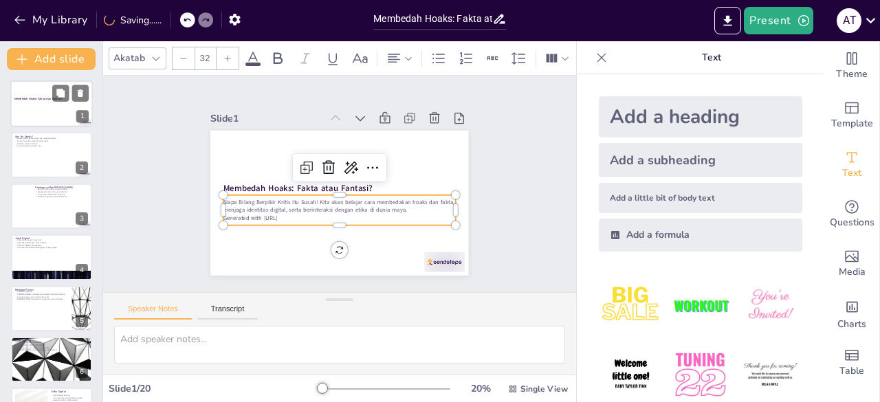
checkbox input "true"
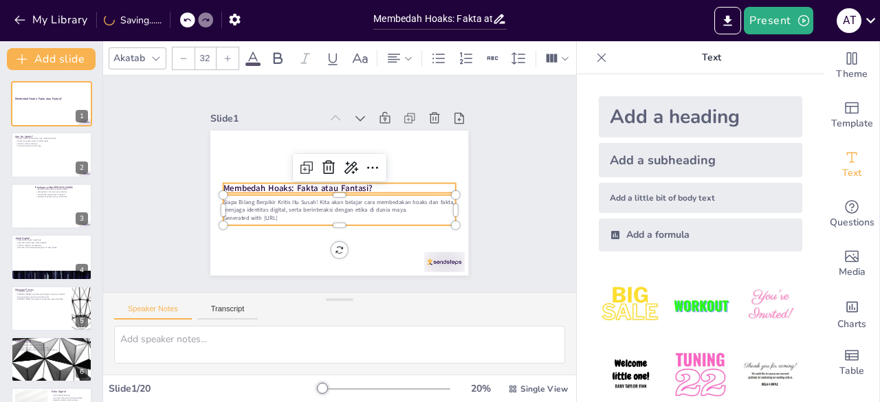
checkbox input "true"
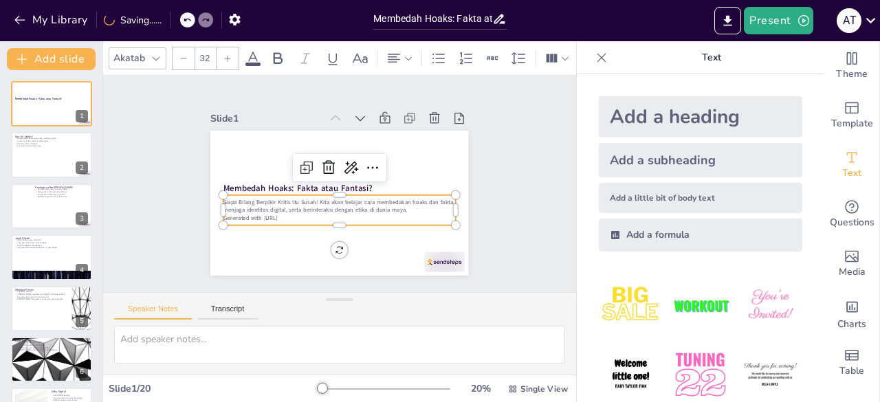
checkbox input "true"
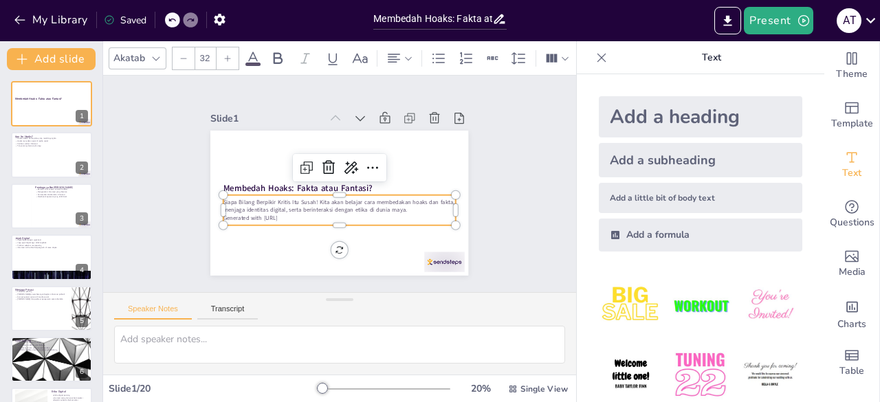
checkbox input "true"
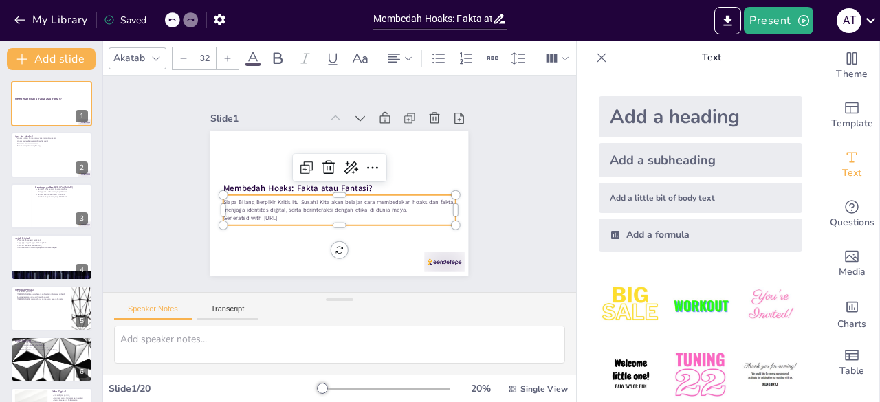
checkbox input "true"
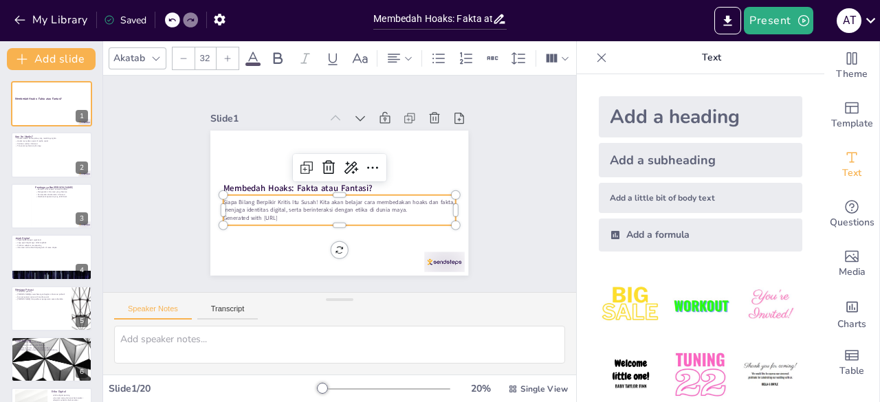
checkbox input "true"
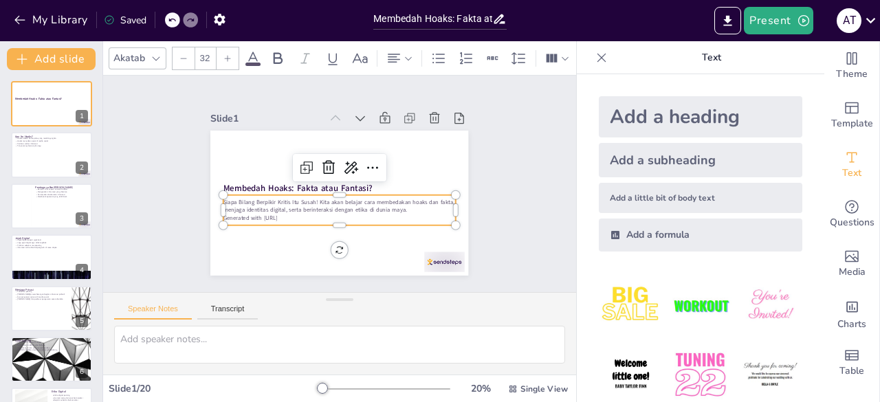
checkbox input "true"
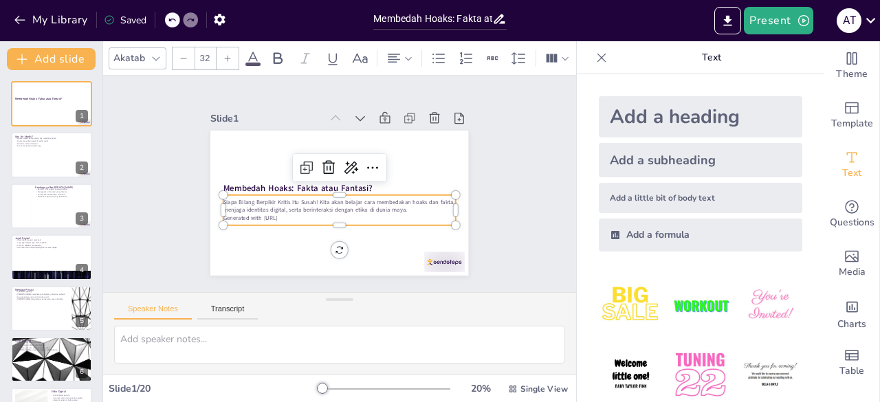
checkbox input "true"
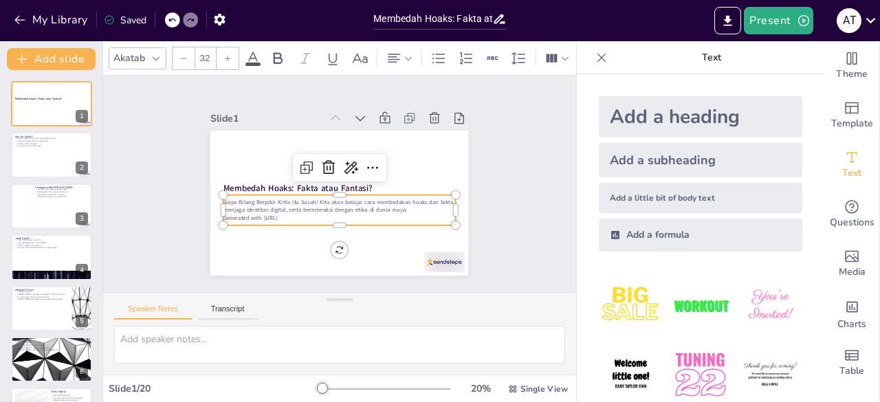
checkbox input "true"
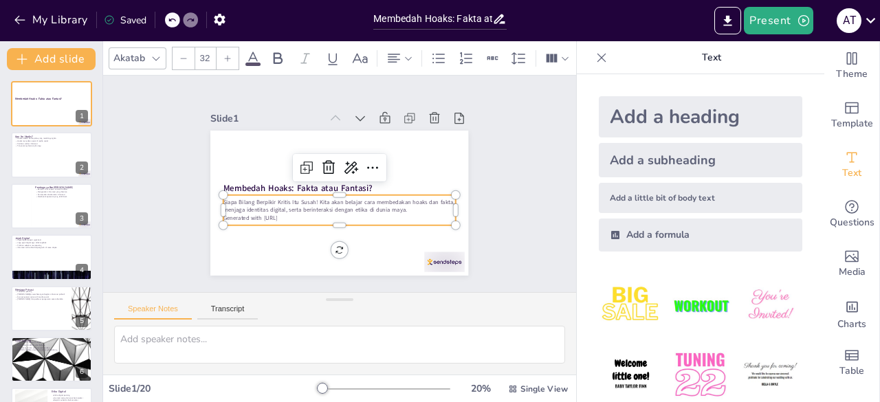
checkbox input "true"
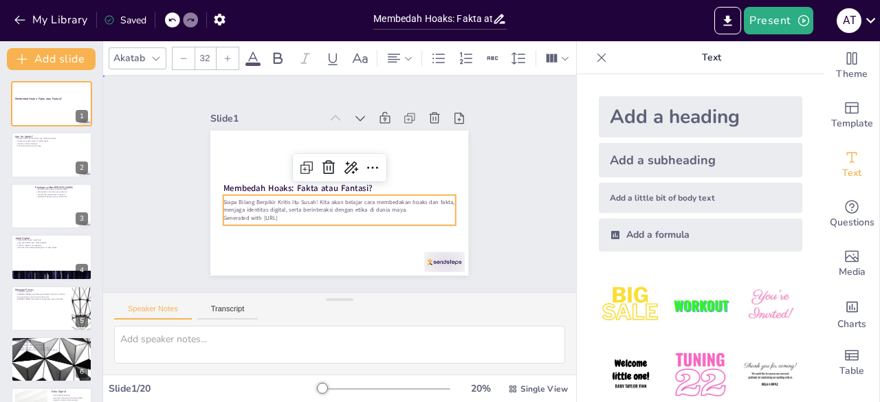
click at [169, 208] on div "Slide 1 Membedah Hoaks: Fakta atau Fantasi? Siapa Bilang Berpikir Kritis Itu Su…" at bounding box center [339, 184] width 375 height 278
checkbox input "true"
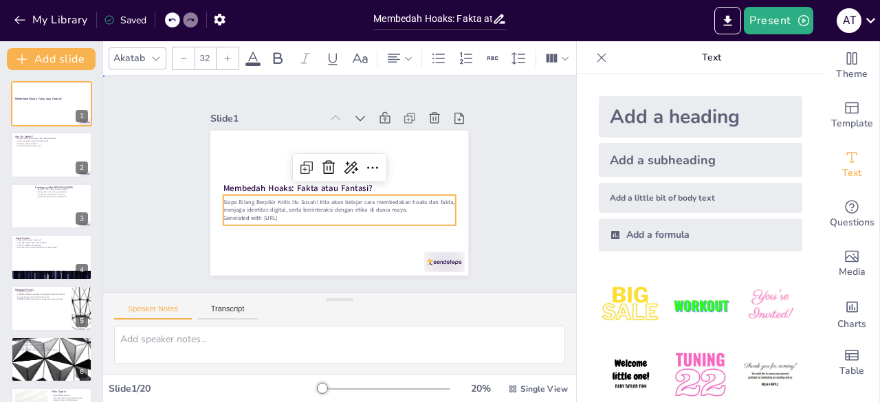
checkbox input "true"
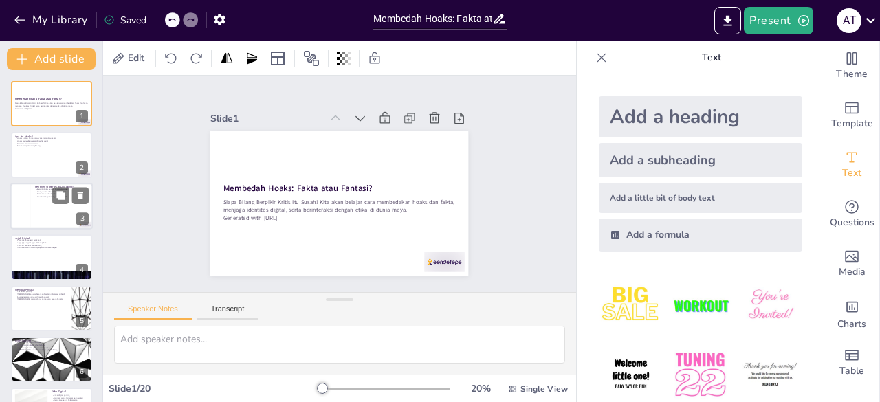
checkbox input "true"
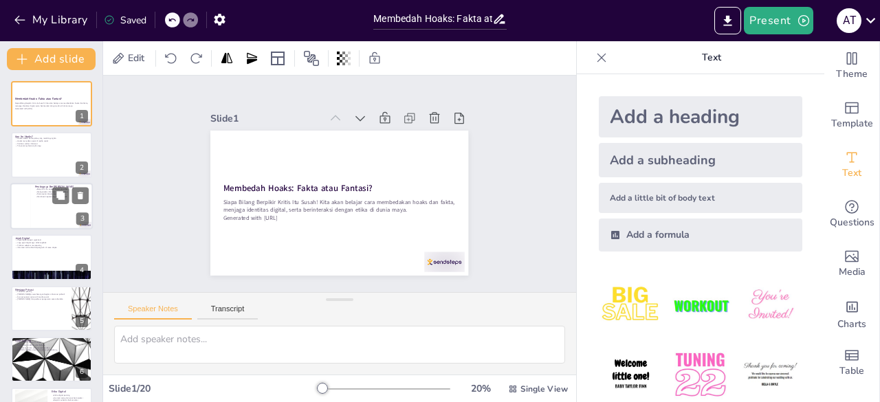
checkbox input "true"
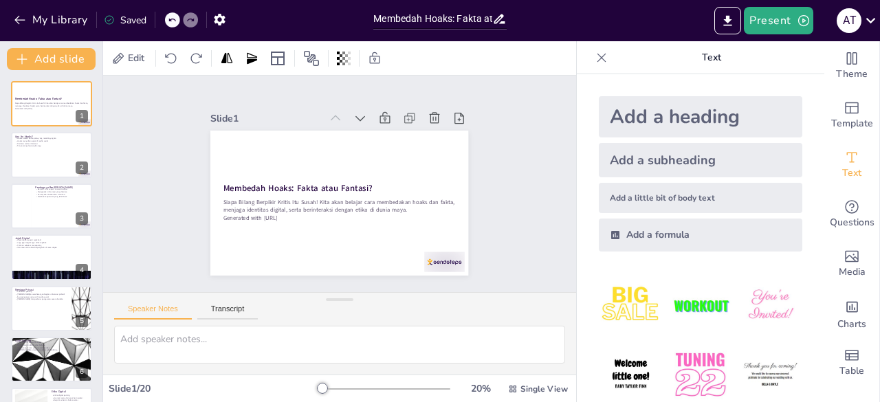
checkbox input "true"
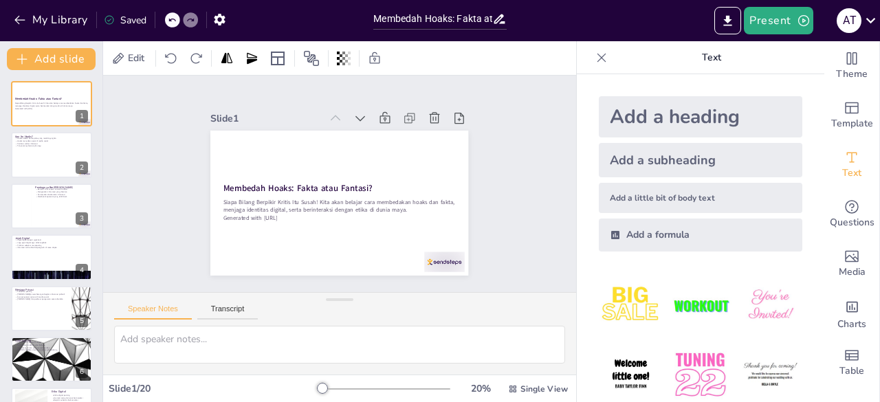
checkbox input "true"
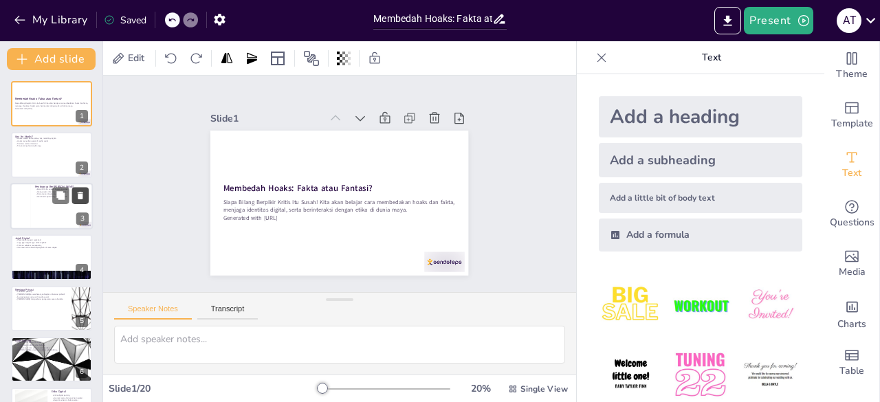
checkbox input "true"
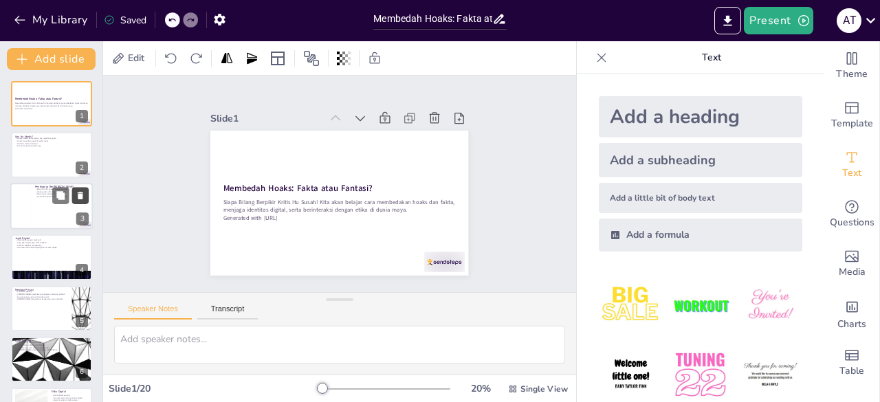
checkbox input "true"
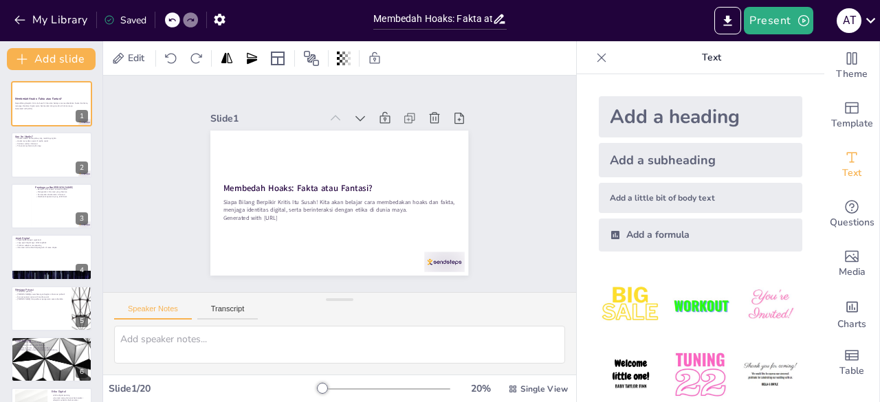
checkbox input "true"
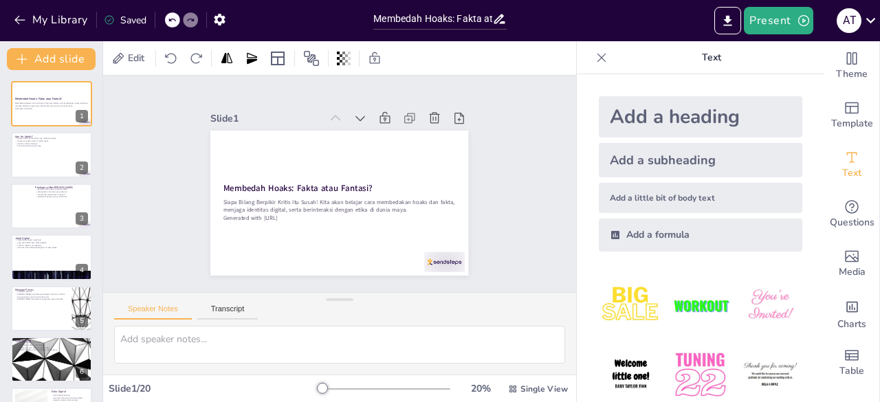
checkbox input "true"
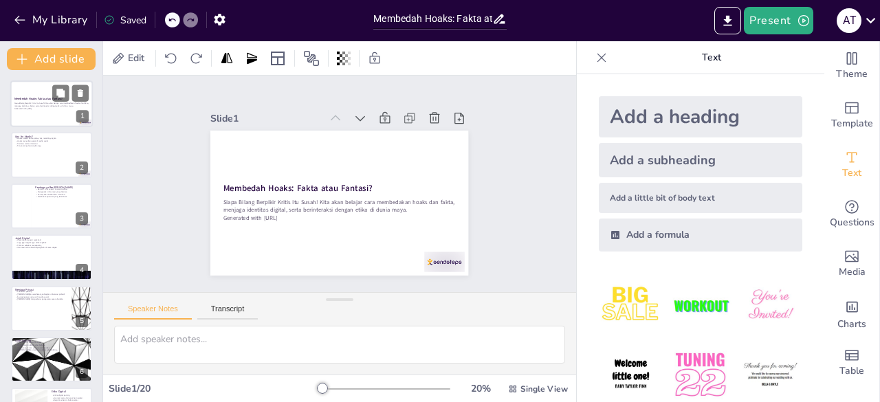
checkbox input "true"
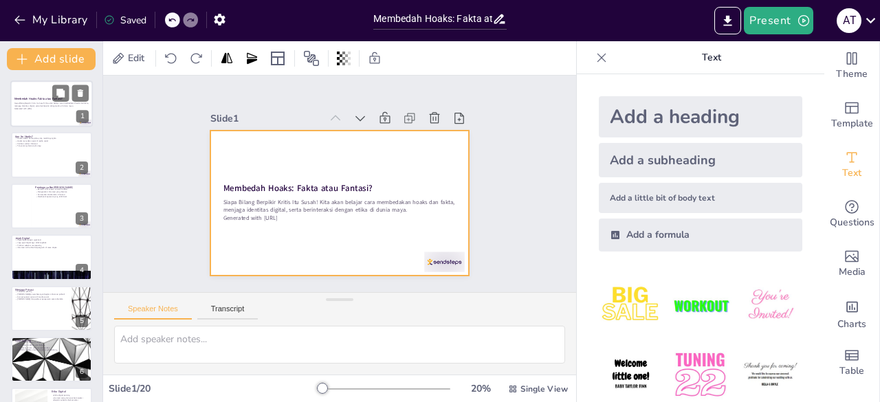
click at [38, 116] on div at bounding box center [51, 103] width 82 height 47
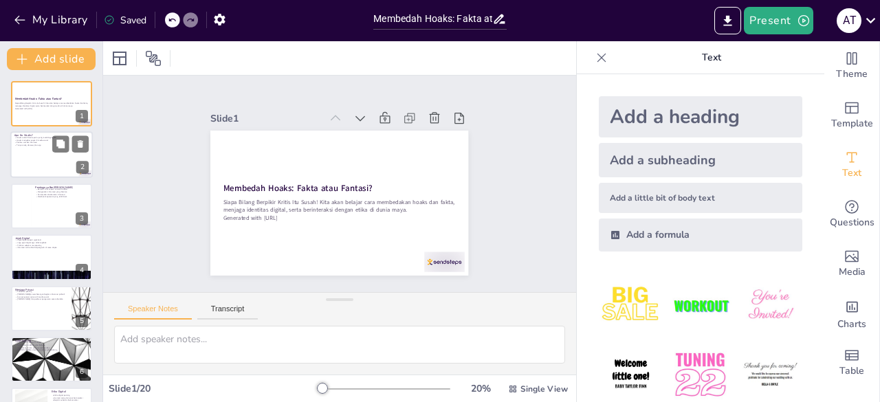
click at [34, 146] on p "Tanya orang dewasa jika ragu" at bounding box center [51, 145] width 74 height 3
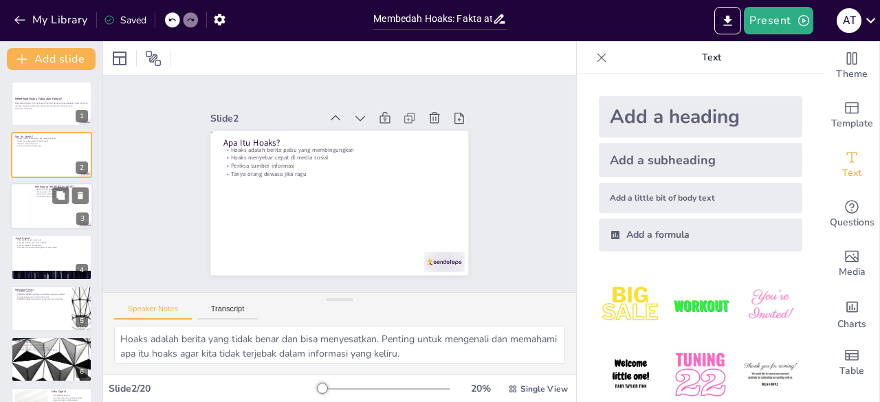
click at [40, 195] on p "Pertanyakan keakuratan informasi" at bounding box center [62, 194] width 54 height 3
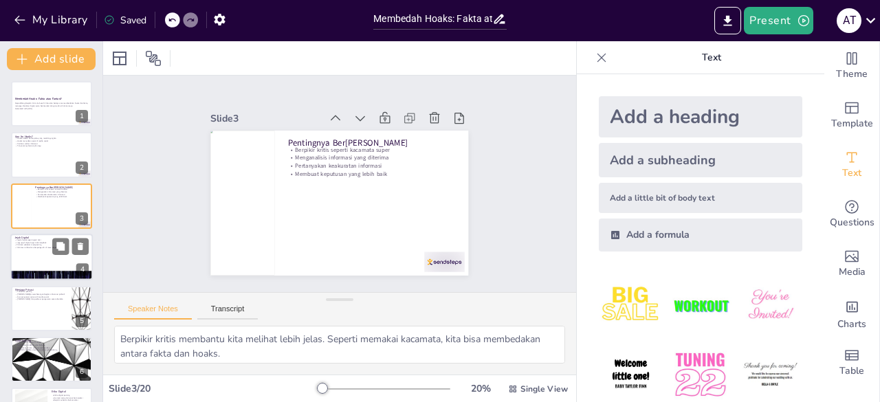
click at [38, 261] on div at bounding box center [51, 257] width 82 height 47
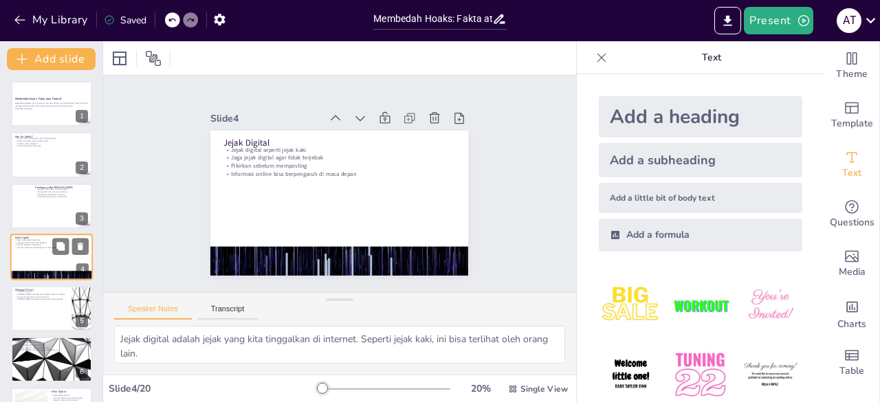
scroll to position [21, 0]
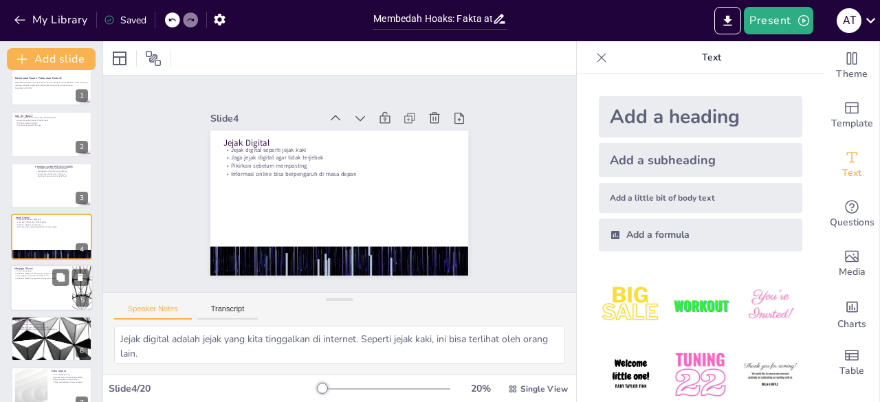
click at [33, 303] on div at bounding box center [51, 288] width 82 height 47
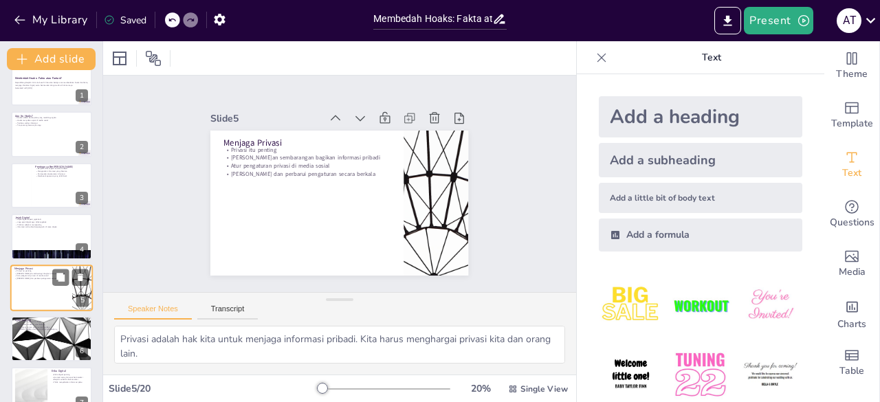
scroll to position [72, 0]
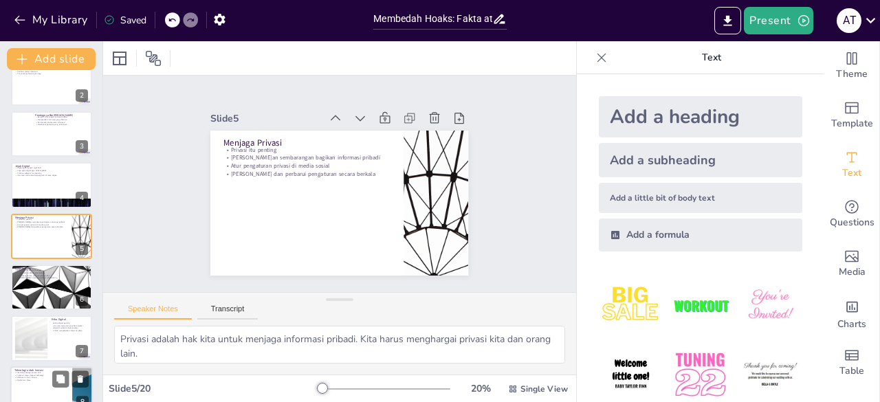
click at [41, 377] on p "Kolaborasi untuk inovasi" at bounding box center [41, 378] width 54 height 3
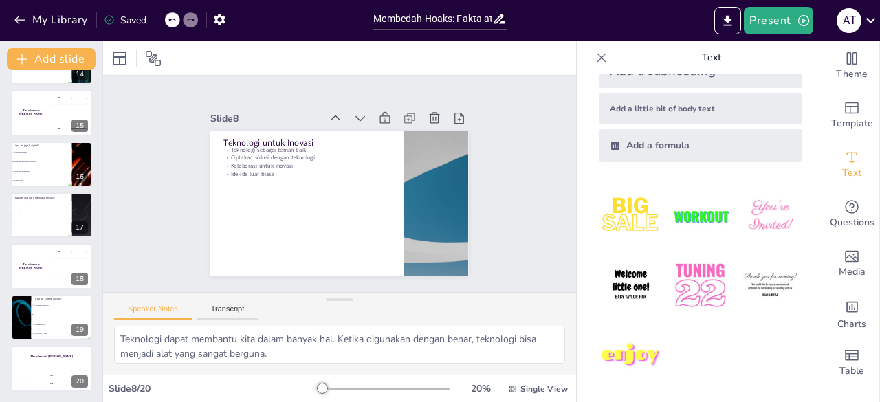
scroll to position [0, 0]
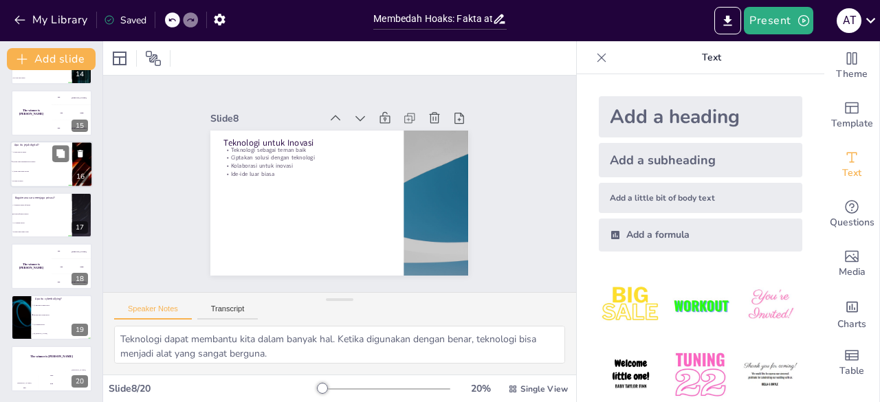
click at [25, 156] on li "A) Jejak kaki di pantai" at bounding box center [41, 152] width 62 height 10
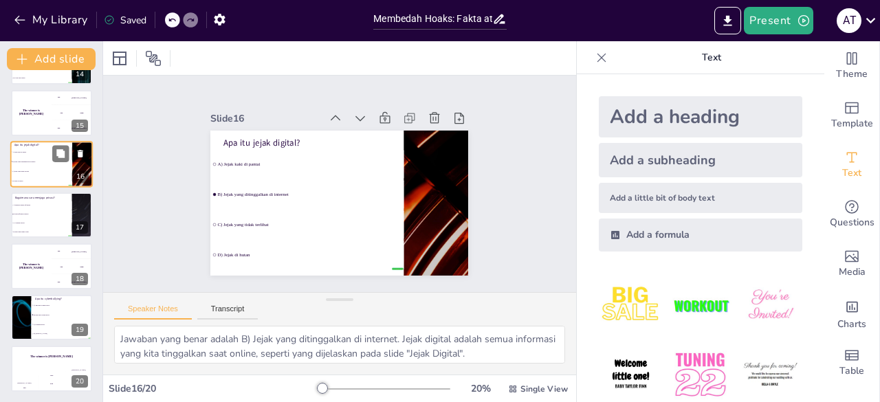
scroll to position [635, 0]
